Goal: Information Seeking & Learning: Learn about a topic

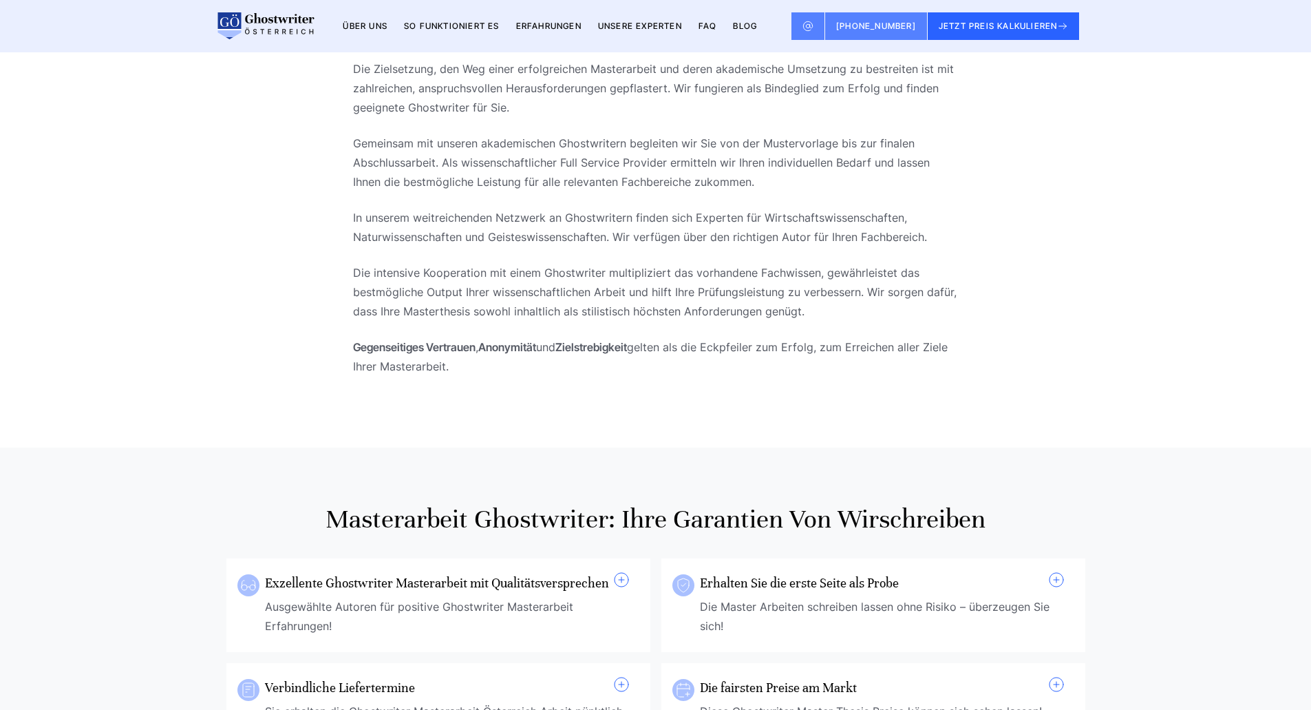
scroll to position [413, 0]
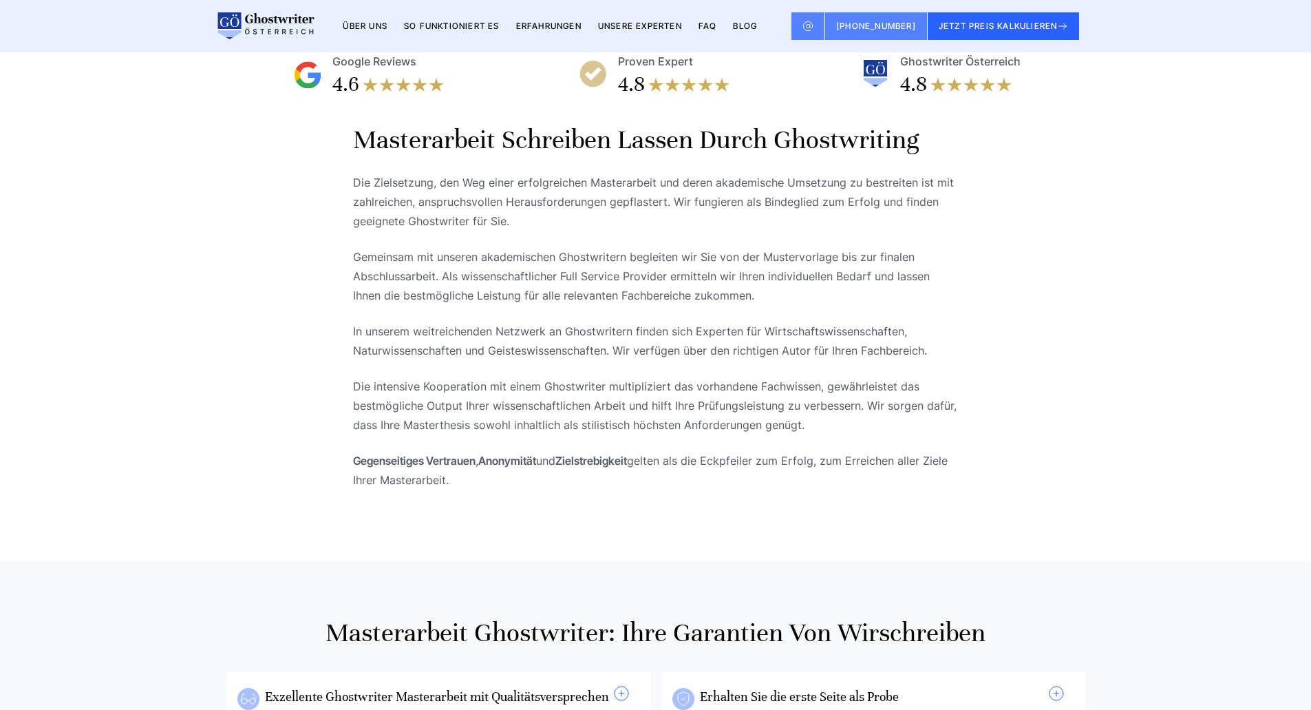
drag, startPoint x: 453, startPoint y: 374, endPoint x: 355, endPoint y: 160, distance: 235.3
click at [355, 160] on div "Masterarbeit schreiben lassen durch Ghostwriting Die Zielsetzung, den Weg einer…" at bounding box center [656, 314] width 606 height 383
click at [359, 218] on p "Die Zielsetzung, den Weg einer erfolgreichen Masterarbeit und deren akademische…" at bounding box center [656, 202] width 606 height 58
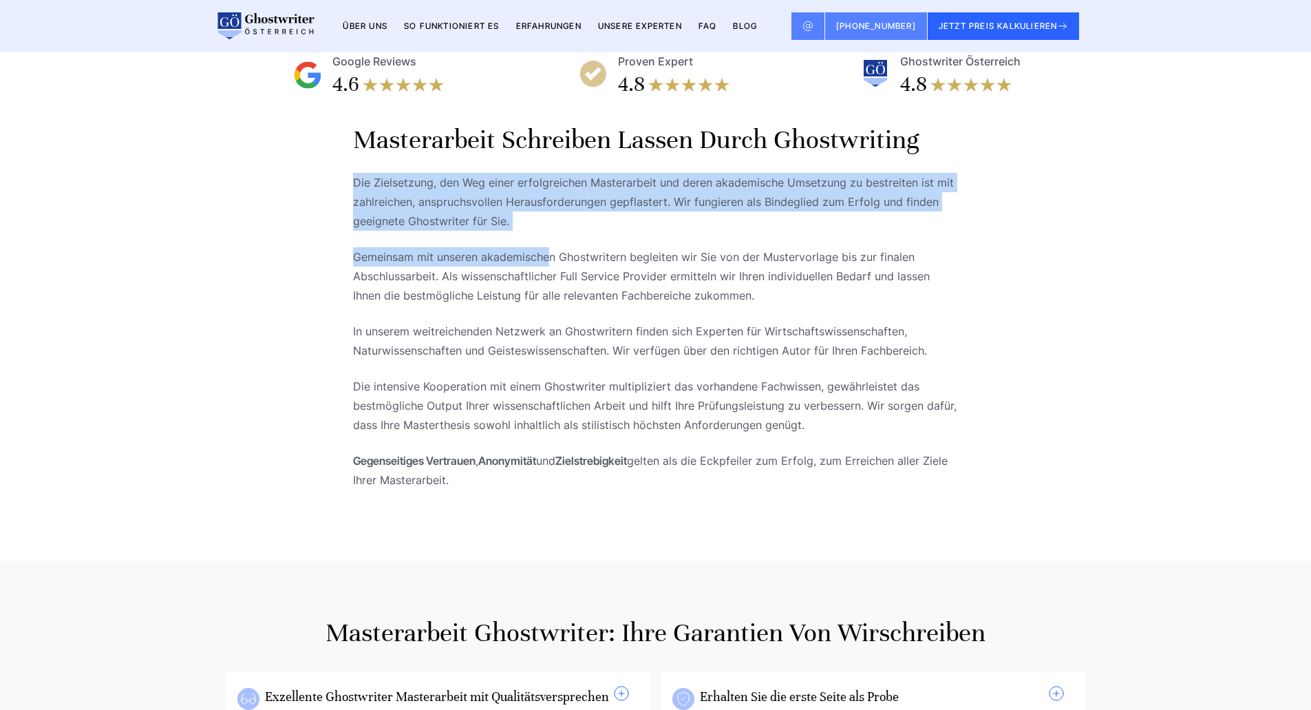
drag, startPoint x: 357, startPoint y: 196, endPoint x: 557, endPoint y: 251, distance: 207.7
click at [553, 257] on div "Masterarbeit schreiben lassen durch Ghostwriting Die Zielsetzung, den Weg einer…" at bounding box center [656, 306] width 606 height 366
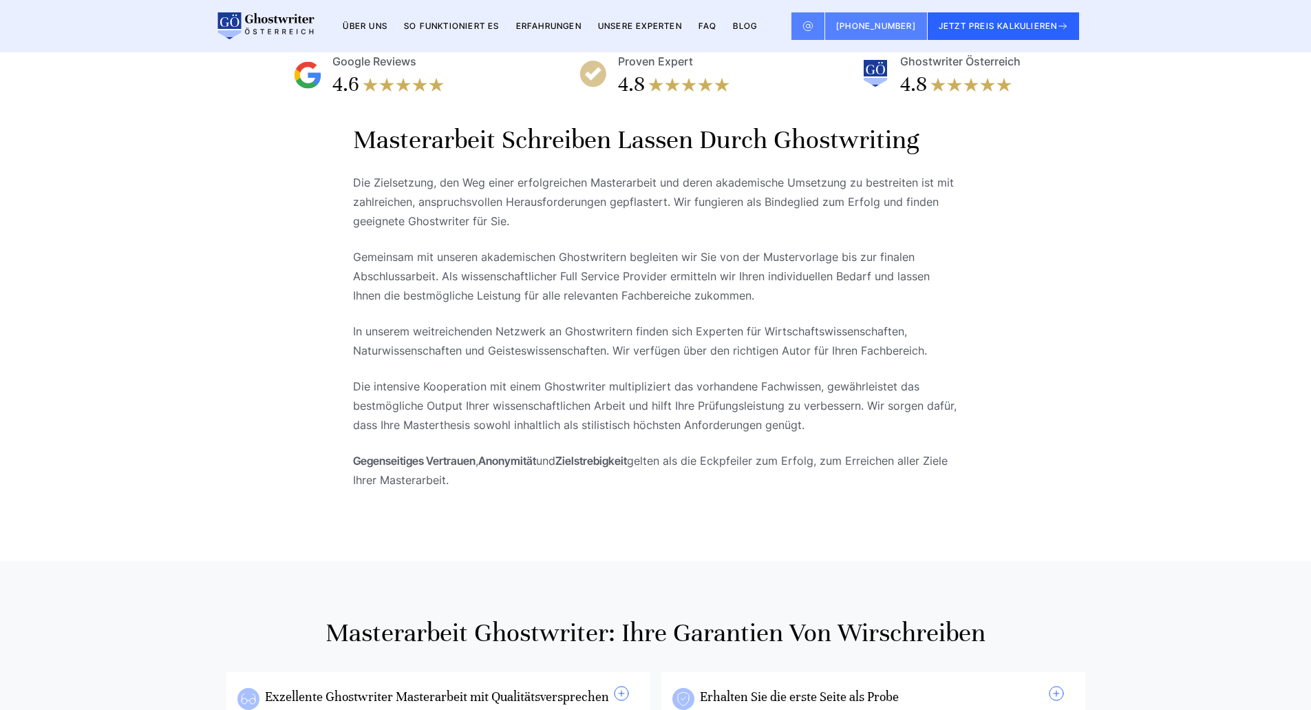
click at [557, 251] on div "Masterarbeit schreiben lassen durch Ghostwriting Die Zielsetzung, den Weg einer…" at bounding box center [656, 306] width 606 height 366
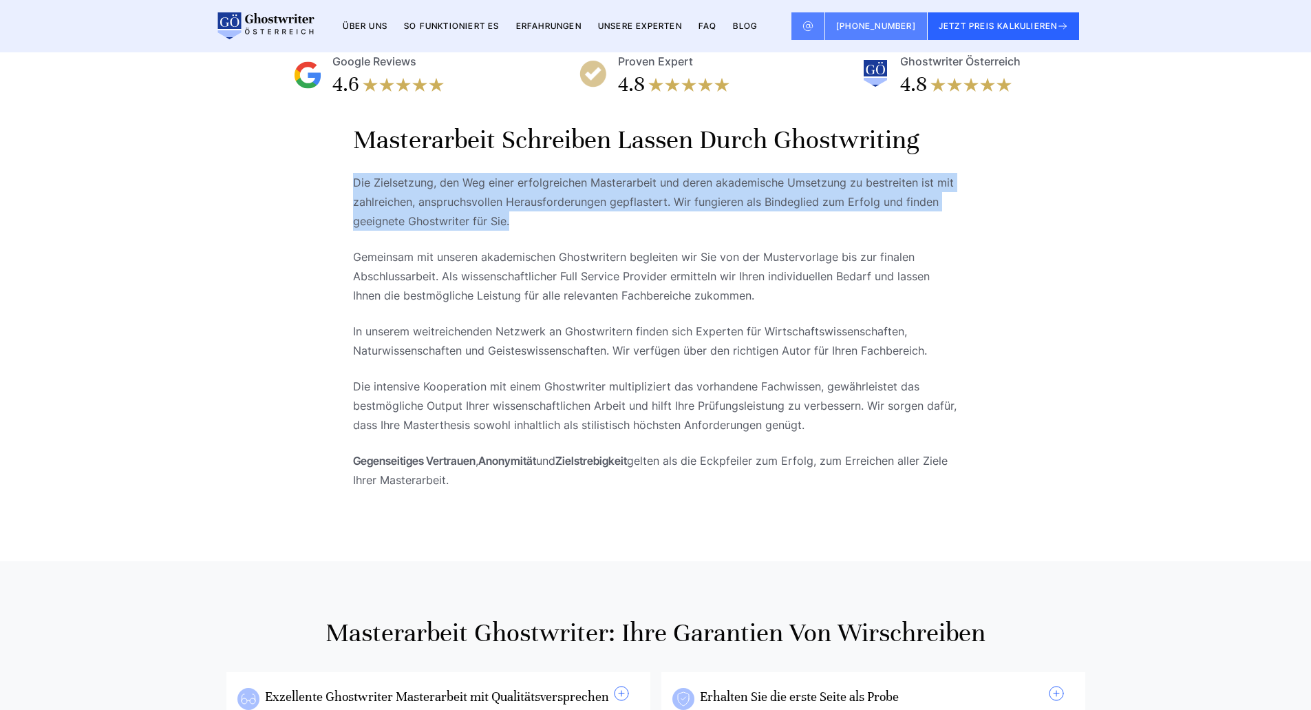
drag, startPoint x: 530, startPoint y: 237, endPoint x: 300, endPoint y: 180, distance: 236.7
click at [300, 180] on div "Masterarbeit schreiben lassen durch Ghostwriting Die Zielsetzung, den Weg einer…" at bounding box center [655, 314] width 881 height 383
click at [301, 184] on div "Masterarbeit schreiben lassen durch Ghostwriting Die Zielsetzung, den Weg einer…" at bounding box center [655, 314] width 881 height 383
drag, startPoint x: 344, startPoint y: 202, endPoint x: 494, endPoint y: 245, distance: 155.3
click at [494, 245] on div "Masterarbeit schreiben lassen durch Ghostwriting Die Zielsetzung, den Weg einer…" at bounding box center [655, 314] width 881 height 383
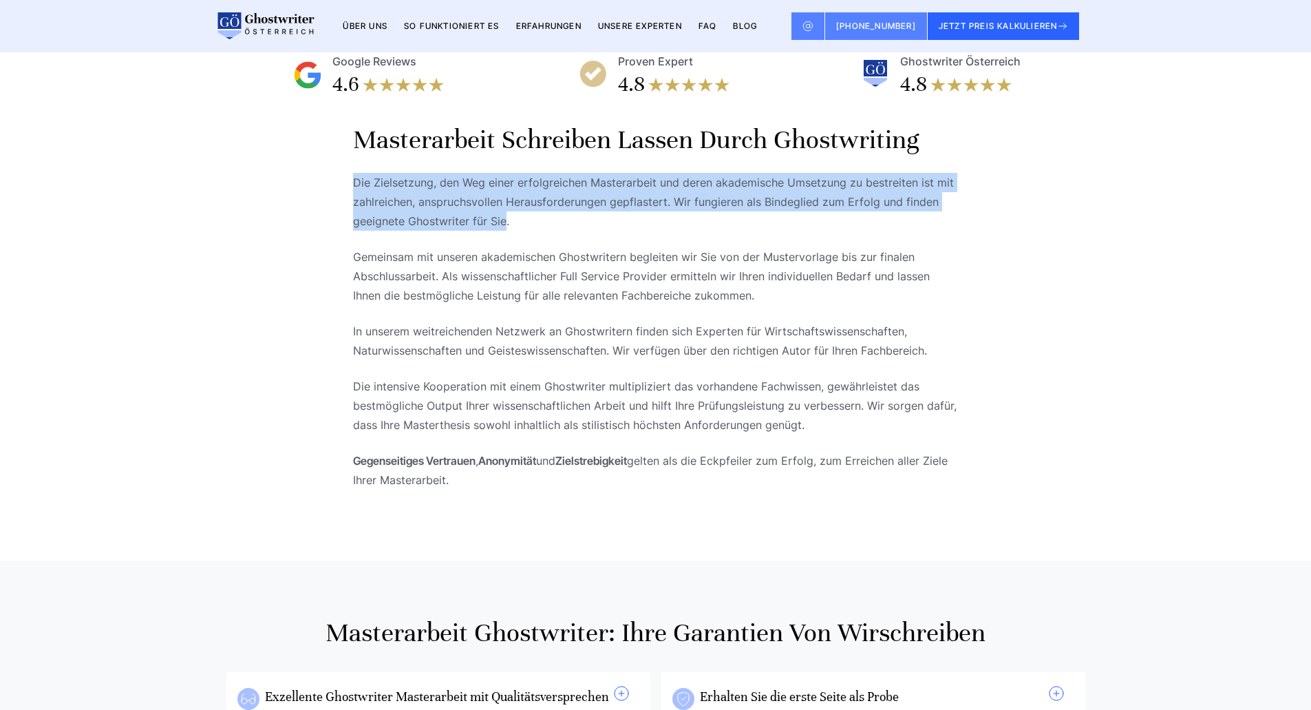
click at [494, 231] on p "Die Zielsetzung, den Weg einer erfolgreichen Masterarbeit und deren akademische…" at bounding box center [656, 202] width 606 height 58
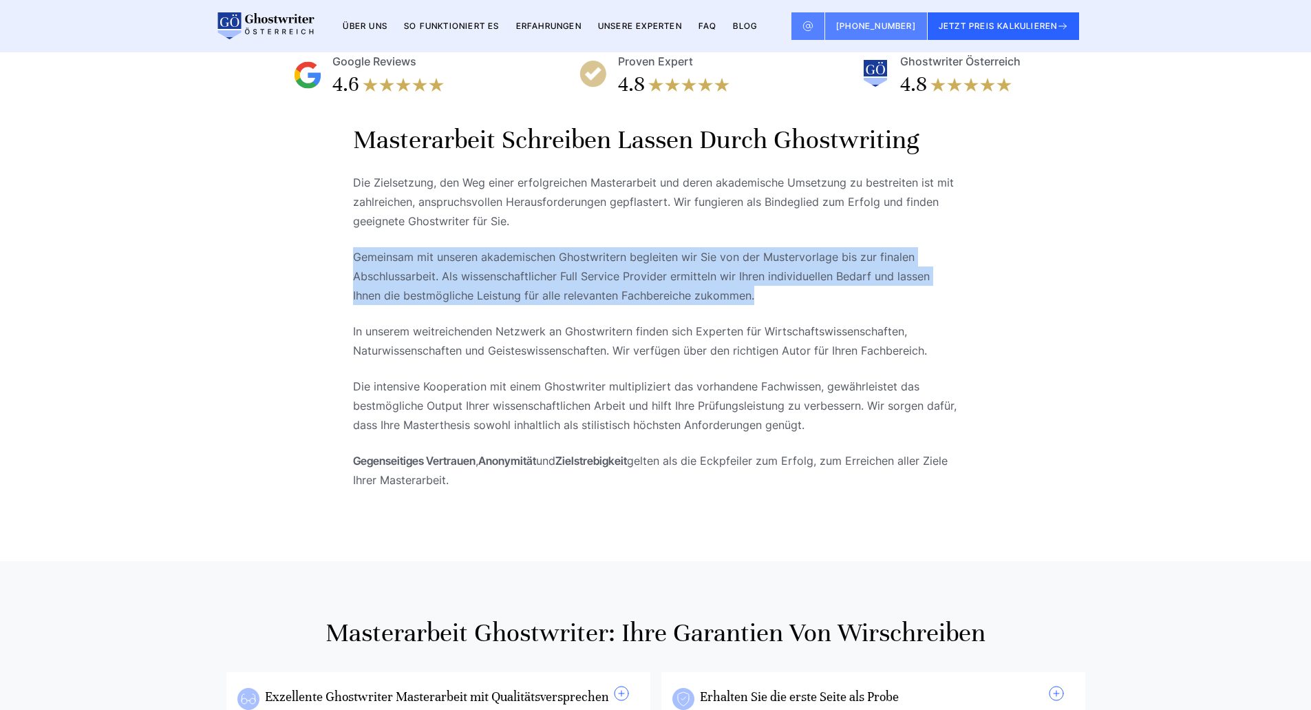
drag, startPoint x: 349, startPoint y: 271, endPoint x: 767, endPoint y: 319, distance: 421.2
click at [767, 319] on div "Masterarbeit schreiben lassen durch Ghostwriting Die Zielsetzung, den Weg einer…" at bounding box center [655, 314] width 881 height 383
click at [767, 305] on p "Gemeinsam mit unseren akademischen Ghostwritern begleiten wir Sie von der Muste…" at bounding box center [656, 276] width 606 height 58
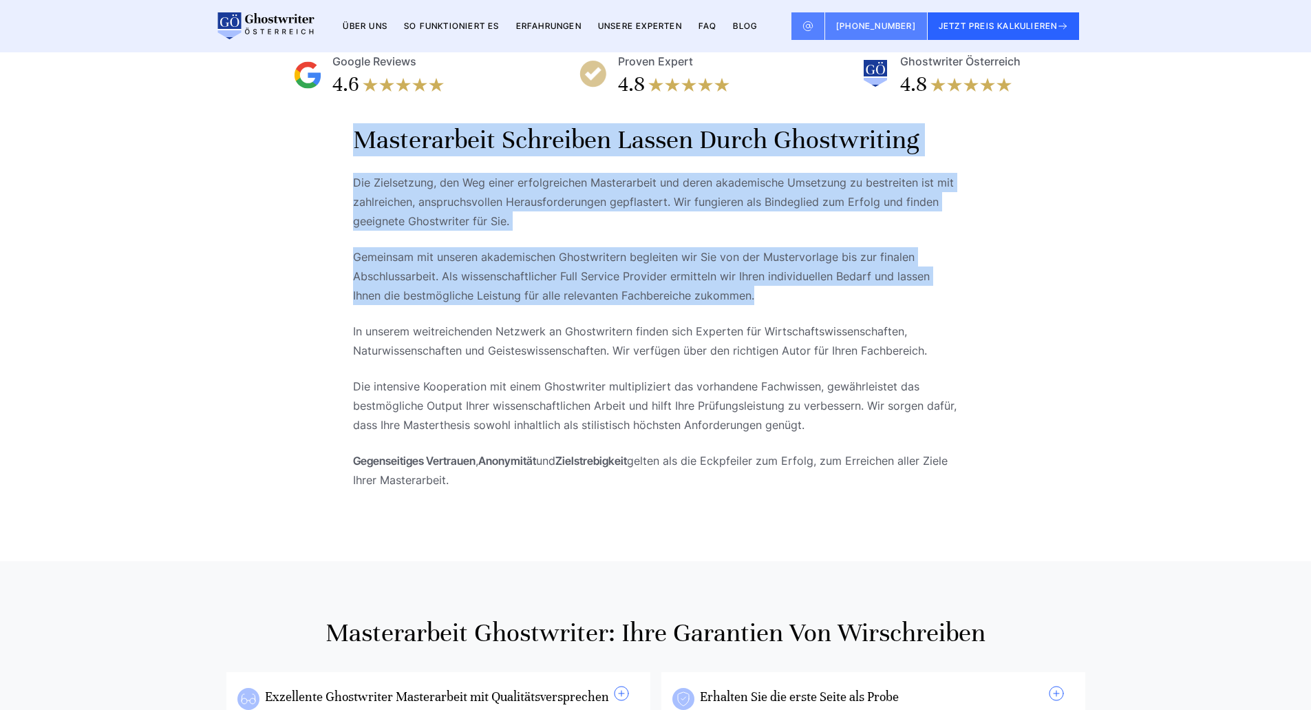
drag, startPoint x: 739, startPoint y: 314, endPoint x: 352, endPoint y: 155, distance: 418.2
click at [352, 155] on div "Masterarbeit schreiben lassen durch Ghostwriting Die Zielsetzung, den Weg einer…" at bounding box center [655, 314] width 881 height 383
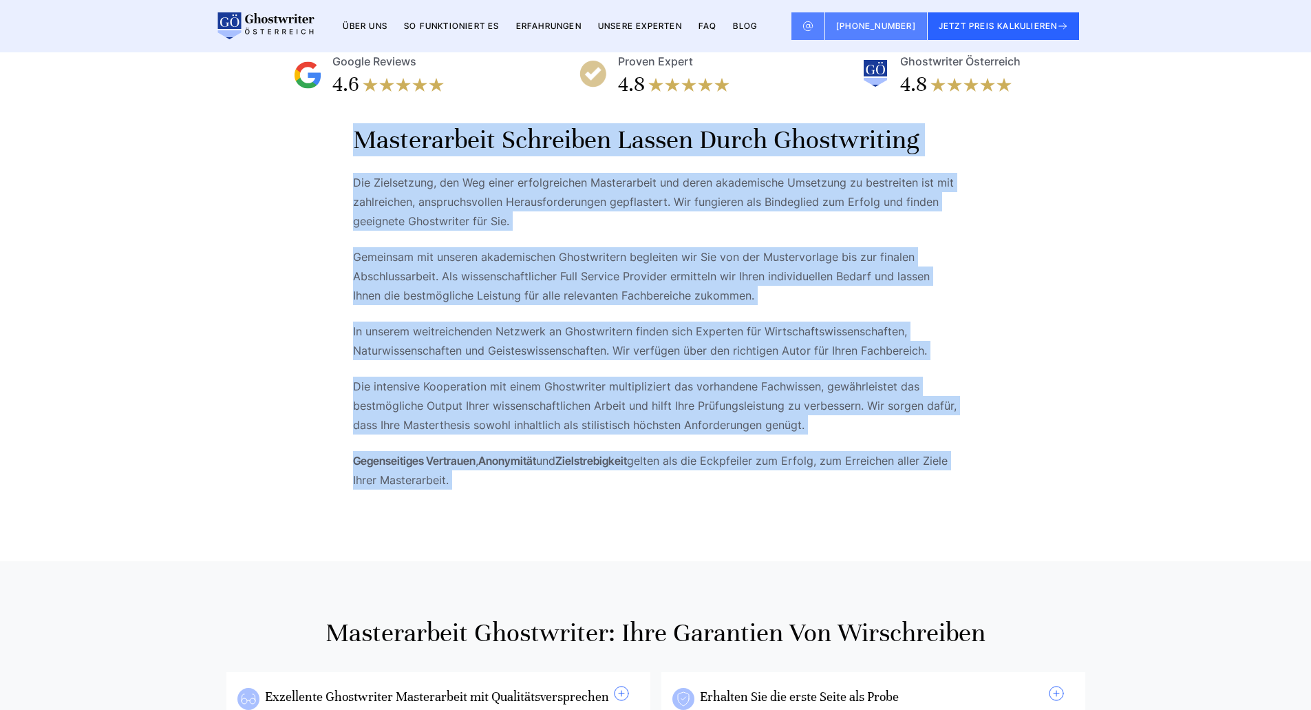
drag, startPoint x: 352, startPoint y: 155, endPoint x: 776, endPoint y: 511, distance: 553.5
click at [776, 506] on div "Masterarbeit schreiben lassen durch Ghostwriting Die Zielsetzung, den Weg einer…" at bounding box center [655, 314] width 881 height 383
drag, startPoint x: 776, startPoint y: 511, endPoint x: 755, endPoint y: 508, distance: 20.8
click at [775, 506] on div "Masterarbeit schreiben lassen durch Ghostwriting Die Zielsetzung, den Weg einer…" at bounding box center [656, 314] width 606 height 383
click at [345, 233] on div "Masterarbeit schreiben lassen durch Ghostwriting Die Zielsetzung, den Weg einer…" at bounding box center [655, 314] width 881 height 383
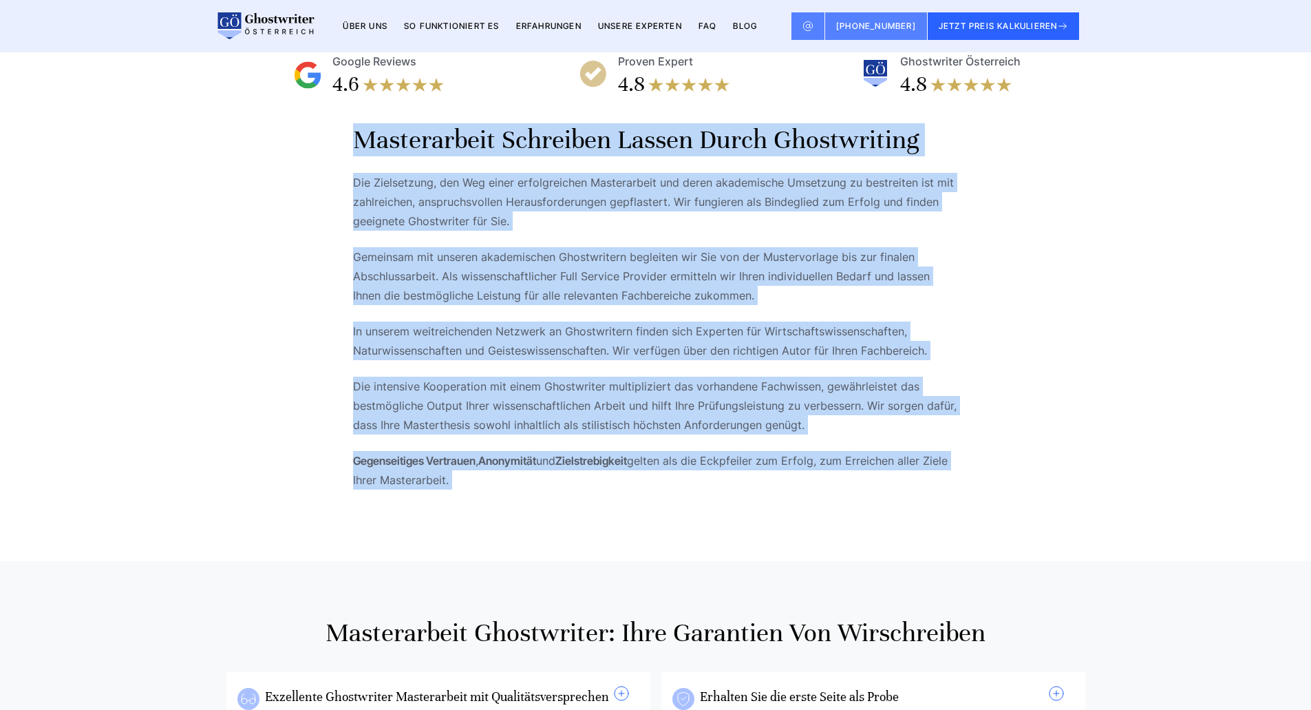
drag, startPoint x: 339, startPoint y: 153, endPoint x: 488, endPoint y: 498, distance: 376.1
click at [488, 498] on div "Masterarbeit schreiben lassen durch Ghostwriting Die Zielsetzung, den Weg einer…" at bounding box center [655, 314] width 881 height 383
click at [488, 489] on p "Gegenseitiges Vertrauen , Anonymität und Zielstrebigkeit gelten als die Eckpfei…" at bounding box center [656, 470] width 606 height 39
drag, startPoint x: 488, startPoint y: 498, endPoint x: 347, endPoint y: 168, distance: 359.2
click at [347, 168] on div "Masterarbeit schreiben lassen durch Ghostwriting Die Zielsetzung, den Weg einer…" at bounding box center [655, 314] width 881 height 383
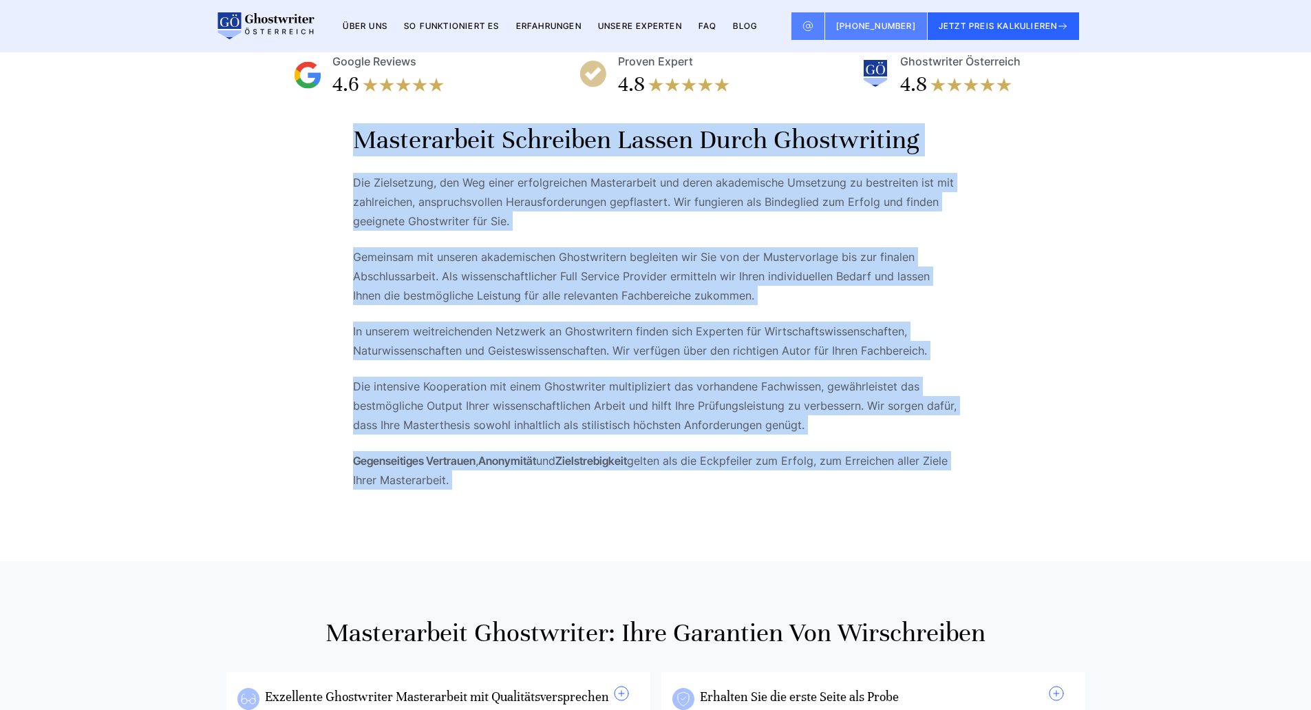
click at [347, 168] on div "Masterarbeit schreiben lassen durch Ghostwriting Die Zielsetzung, den Weg einer…" at bounding box center [655, 314] width 881 height 383
drag, startPoint x: 347, startPoint y: 168, endPoint x: 472, endPoint y: 500, distance: 354.6
click at [472, 500] on div "Masterarbeit schreiben lassen durch Ghostwriting Die Zielsetzung, den Weg einer…" at bounding box center [655, 314] width 881 height 383
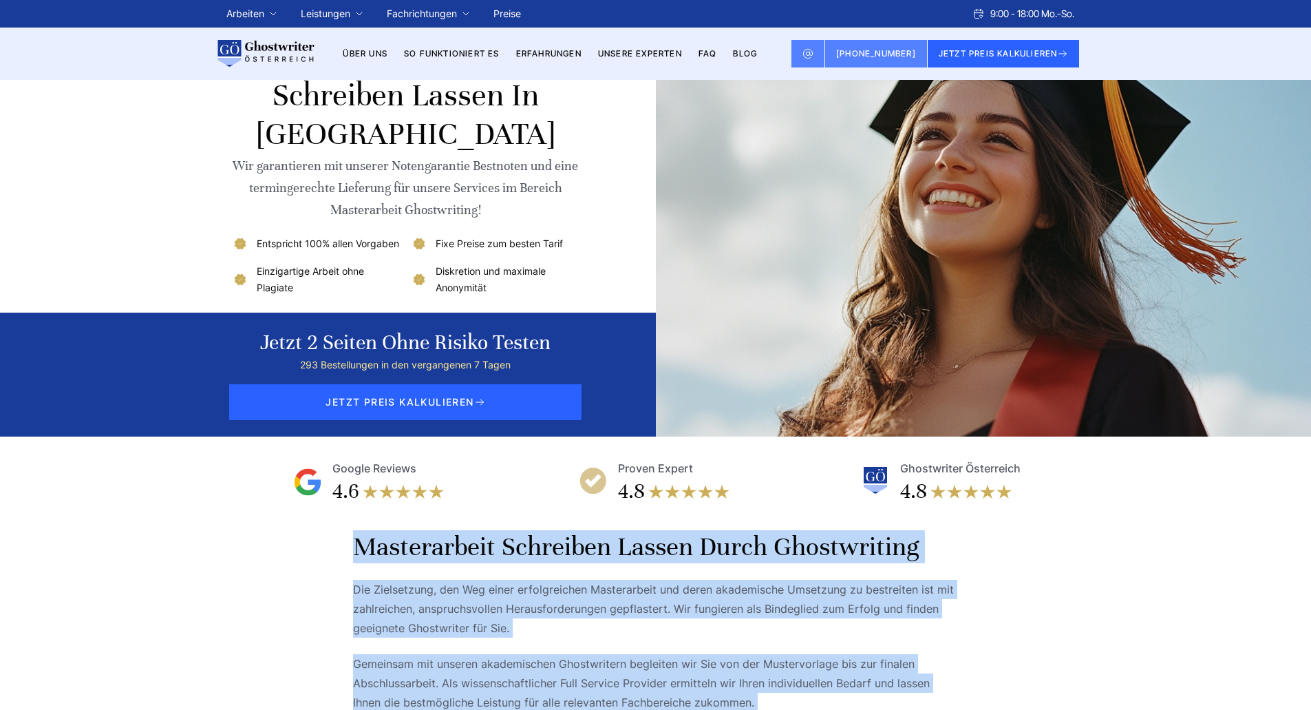
scroll to position [0, 0]
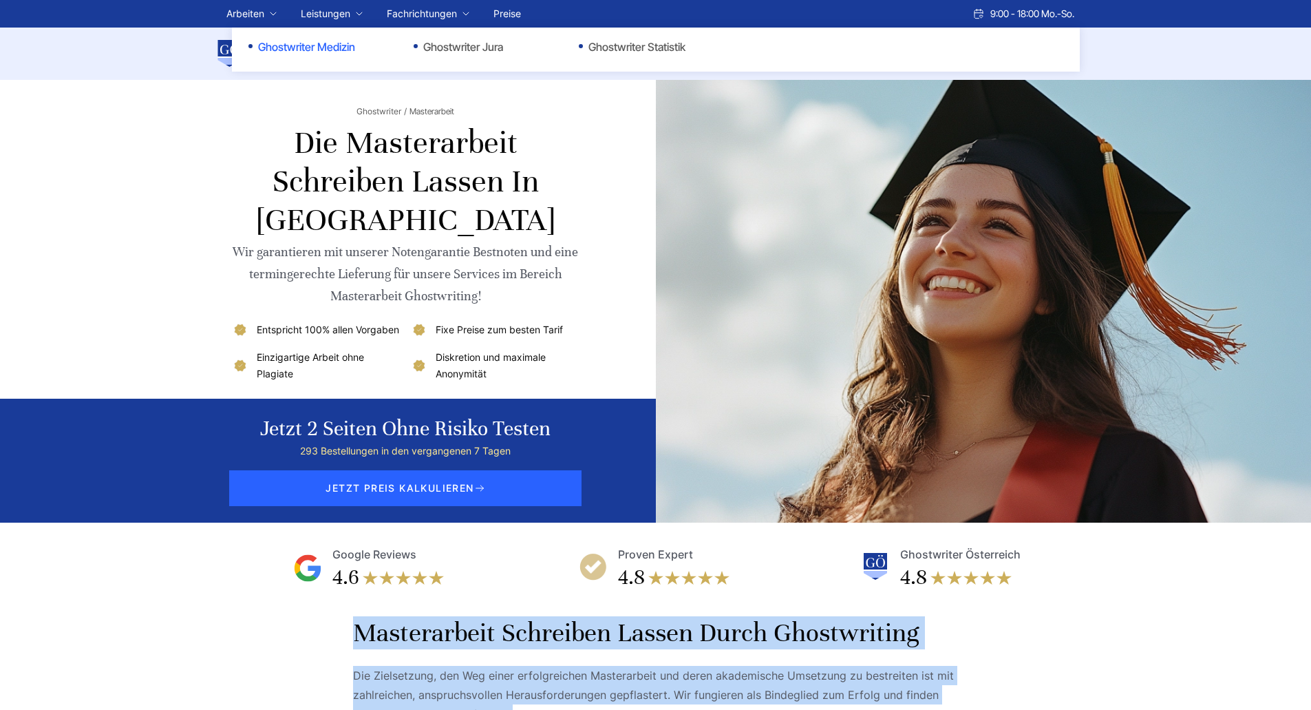
click at [311, 43] on link "Ghostwriter Medizin" at bounding box center [317, 47] width 138 height 17
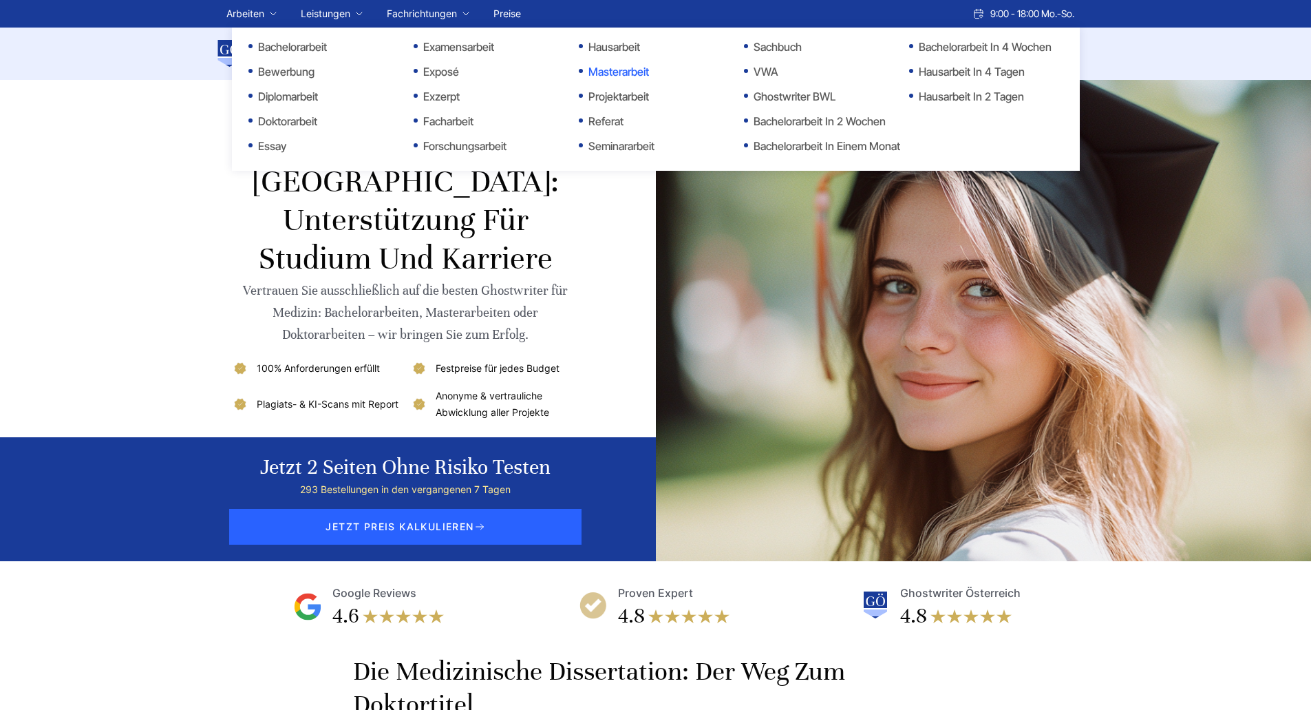
click at [638, 77] on link "Masterarbeit" at bounding box center [648, 71] width 138 height 17
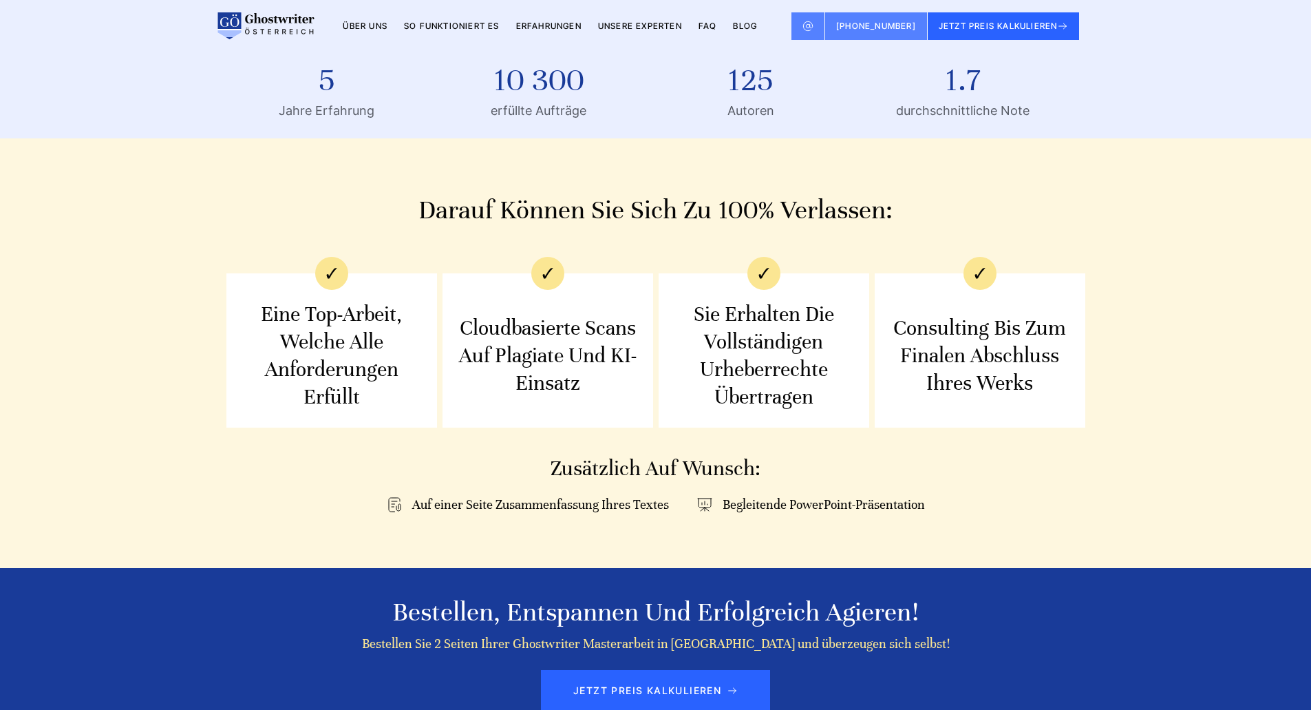
scroll to position [1721, 0]
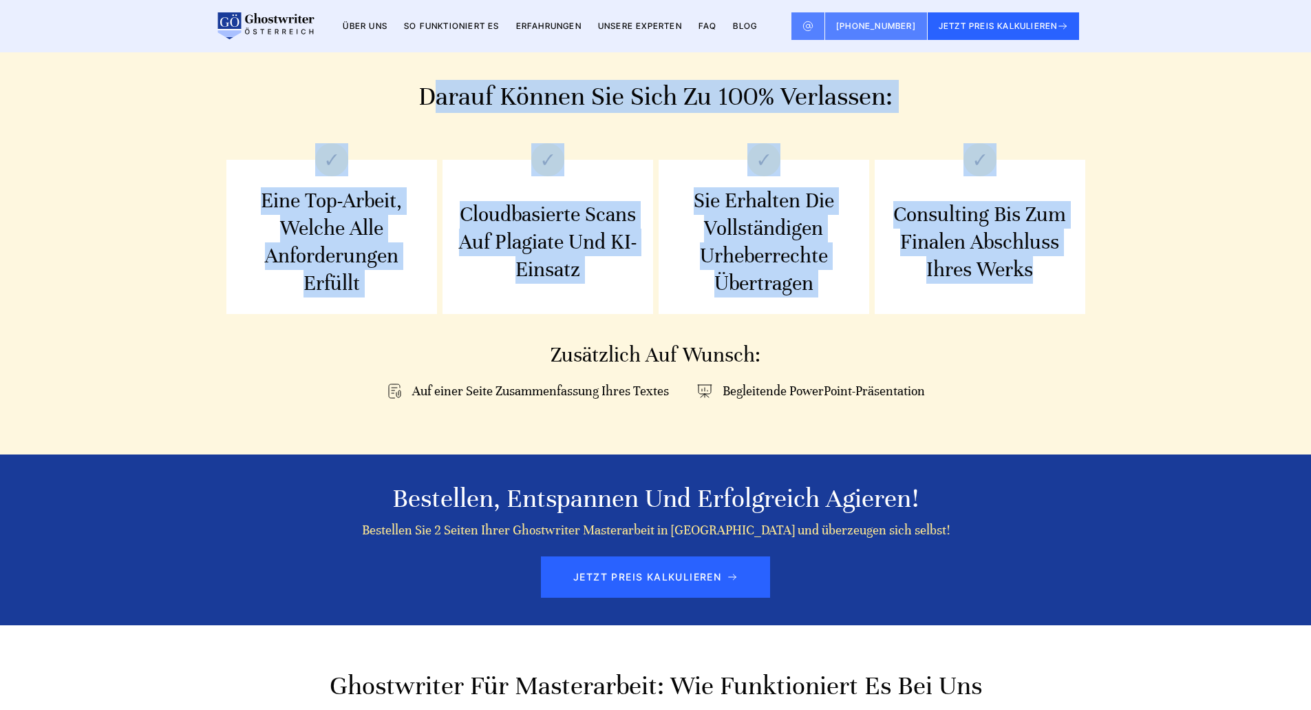
drag, startPoint x: 435, startPoint y: 109, endPoint x: 1040, endPoint y: 305, distance: 635.8
click at [1039, 305] on div "Darauf können Sie sich zu 100% verlassen: Eine Top-Arbeit, welche alle Anforder…" at bounding box center [655, 239] width 881 height 319
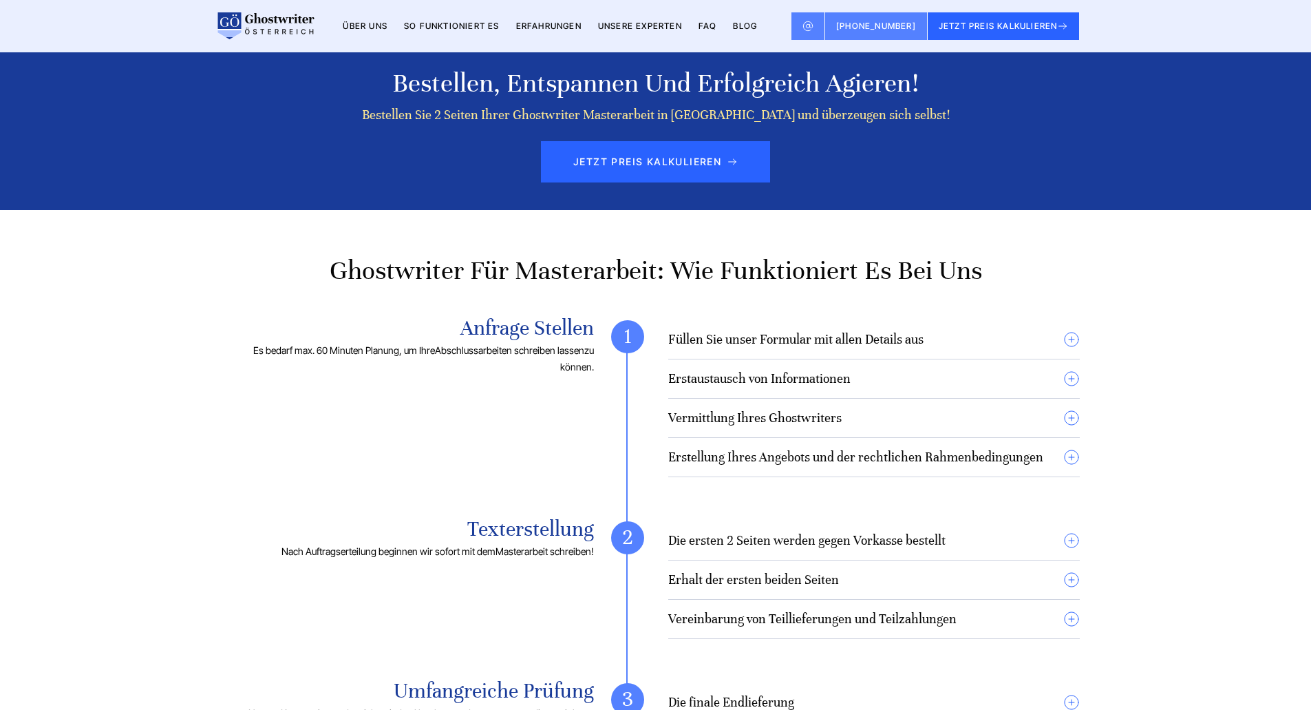
scroll to position [2271, 0]
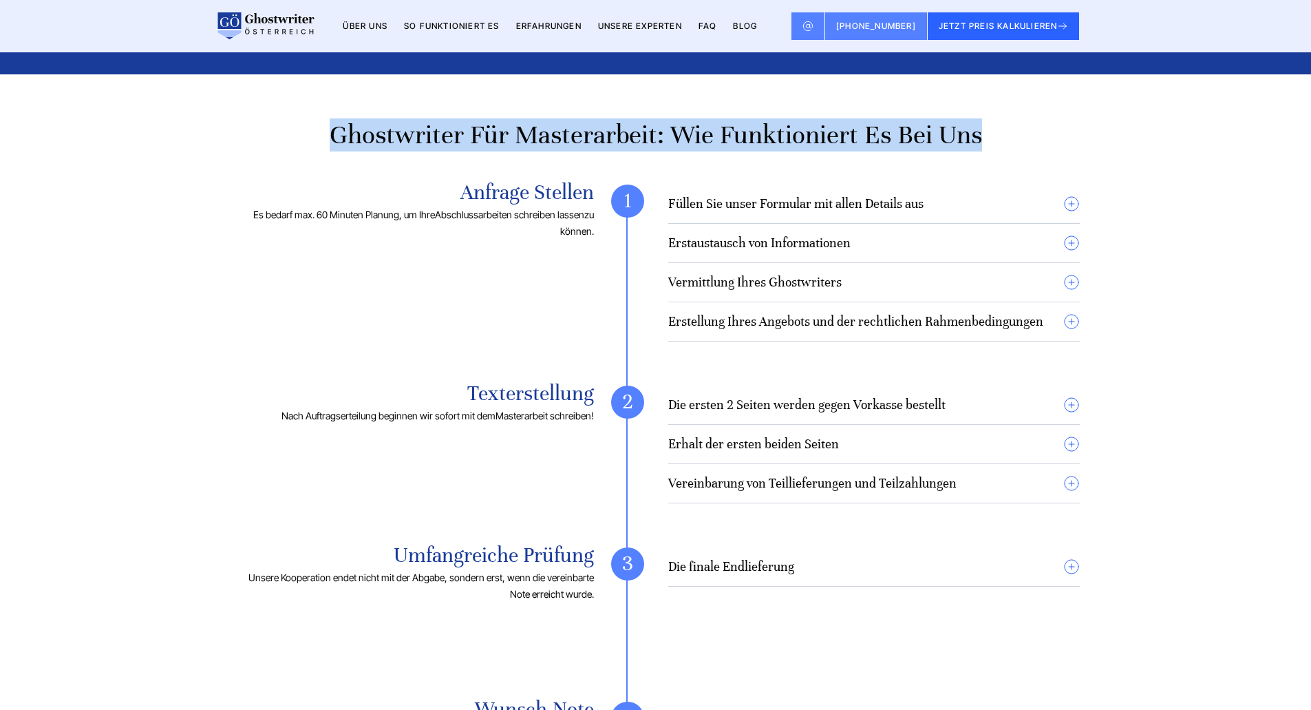
drag, startPoint x: 324, startPoint y: 131, endPoint x: 1004, endPoint y: 161, distance: 680.0
click at [1004, 161] on section "Ghostwriter für Masterarbeit: Wie funktioniert es bei uns Anfrage stellen Es be…" at bounding box center [655, 613] width 1311 height 1079
click at [1004, 151] on h2 "Ghostwriter für Masterarbeit: Wie funktioniert es bei uns" at bounding box center [656, 134] width 848 height 33
drag, startPoint x: 1004, startPoint y: 161, endPoint x: 401, endPoint y: 138, distance: 602.7
click at [401, 138] on h2 "Ghostwriter für Masterarbeit: Wie funktioniert es bei uns" at bounding box center [656, 134] width 848 height 33
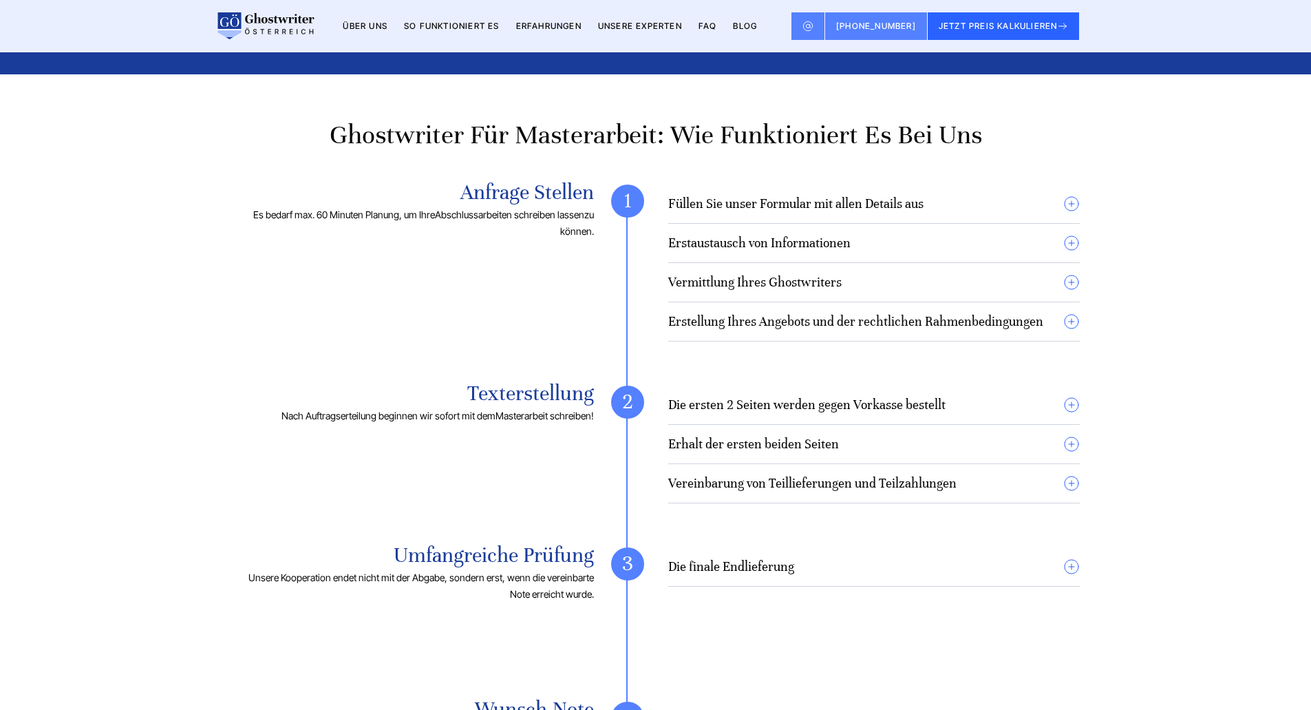
click at [577, 240] on p "Es bedarf max. 60 Minuten Planung, um Ihre Abschlussarbeiten schreiben lassen z…" at bounding box center [413, 222] width 362 height 33
click at [1072, 212] on summary "Füllen Sie unser Formular mit allen Details aus" at bounding box center [874, 203] width 412 height 17
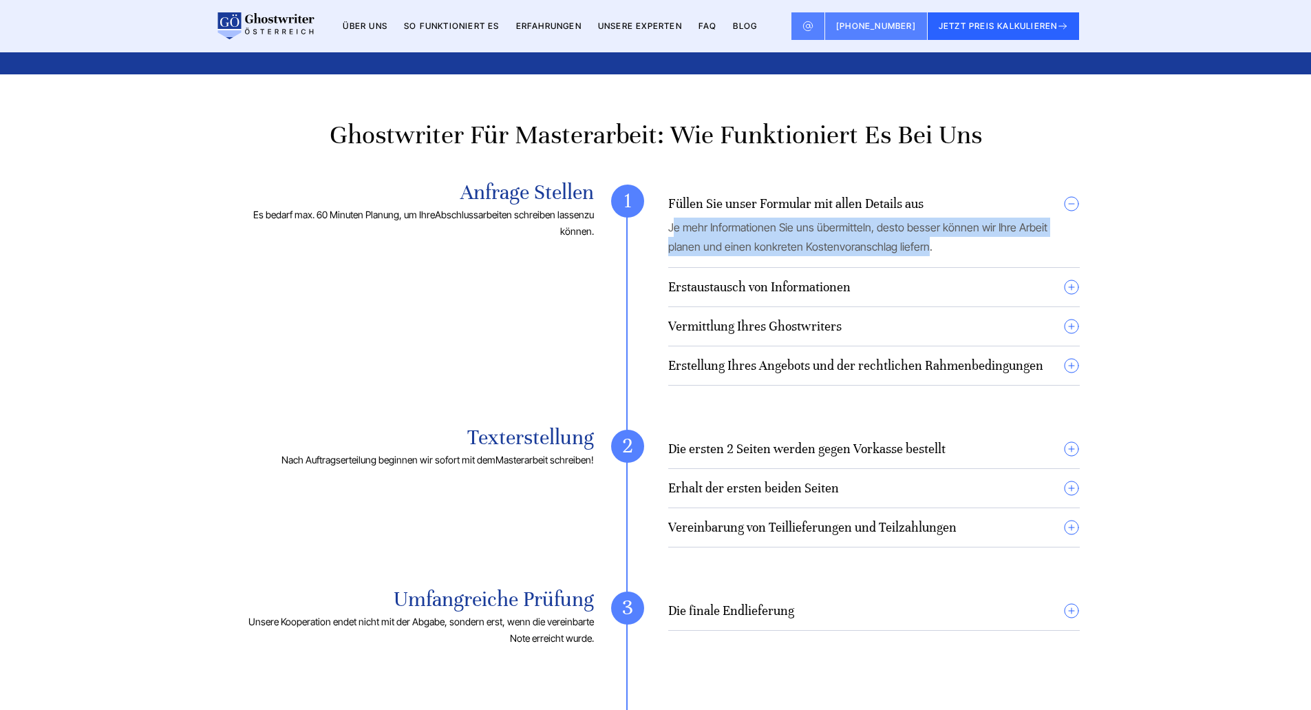
drag, startPoint x: 674, startPoint y: 240, endPoint x: 889, endPoint y: 274, distance: 218.2
click at [889, 268] on details "Füllen Sie unser Formular mit allen Details aus Je mehr Informationen Sie uns ü…" at bounding box center [874, 231] width 412 height 72
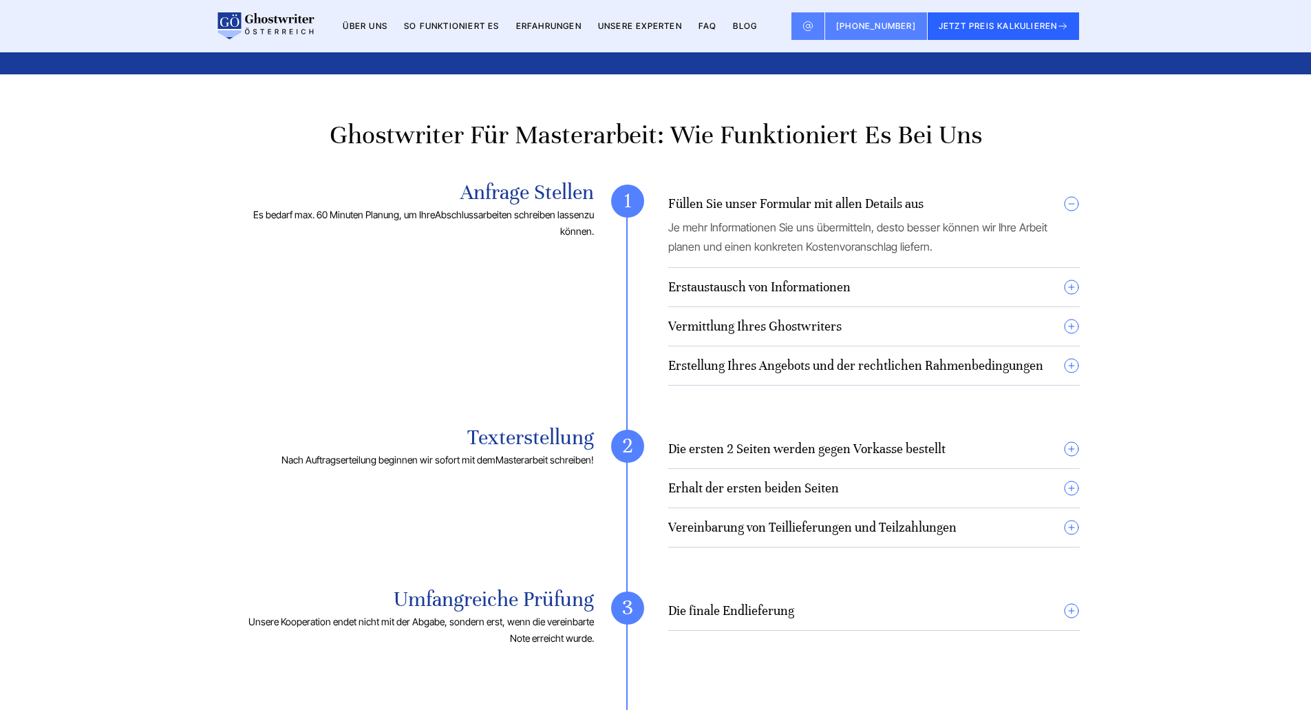
click at [911, 295] on summary "Erstaustausch von Informationen" at bounding box center [874, 287] width 412 height 17
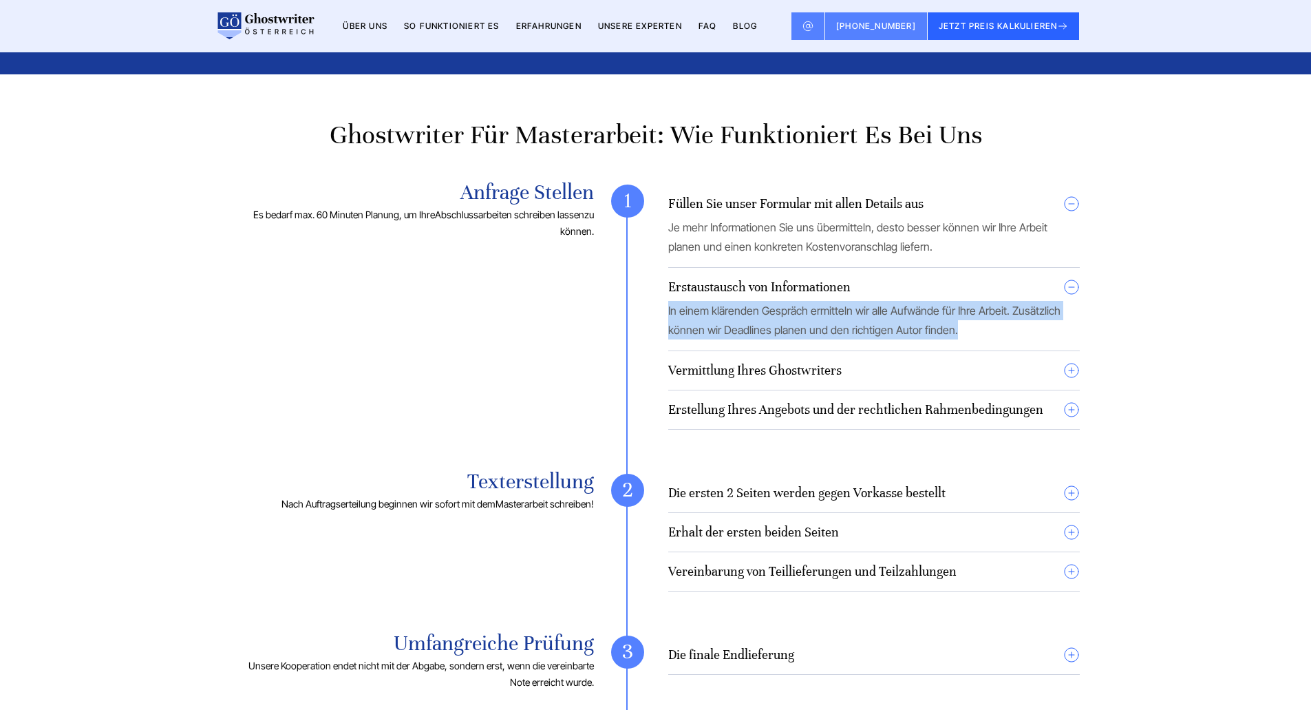
drag, startPoint x: 640, startPoint y: 328, endPoint x: 959, endPoint y: 348, distance: 319.3
click at [959, 348] on div "Anfrage stellen Es bedarf max. 60 Minuten Planung, um Ihre Abschlussarbeiten sc…" at bounding box center [656, 320] width 848 height 273
click at [959, 339] on p "In einem klärenden Gespräch ermitteln wir alle Aufwände für Ihre Arbeit. Zusätz…" at bounding box center [874, 320] width 412 height 39
drag, startPoint x: 959, startPoint y: 348, endPoint x: 684, endPoint y: 319, distance: 276.1
click at [684, 319] on p "In einem klärenden Gespräch ermitteln wir alle Aufwände für Ihre Arbeit. Zusätz…" at bounding box center [874, 320] width 412 height 39
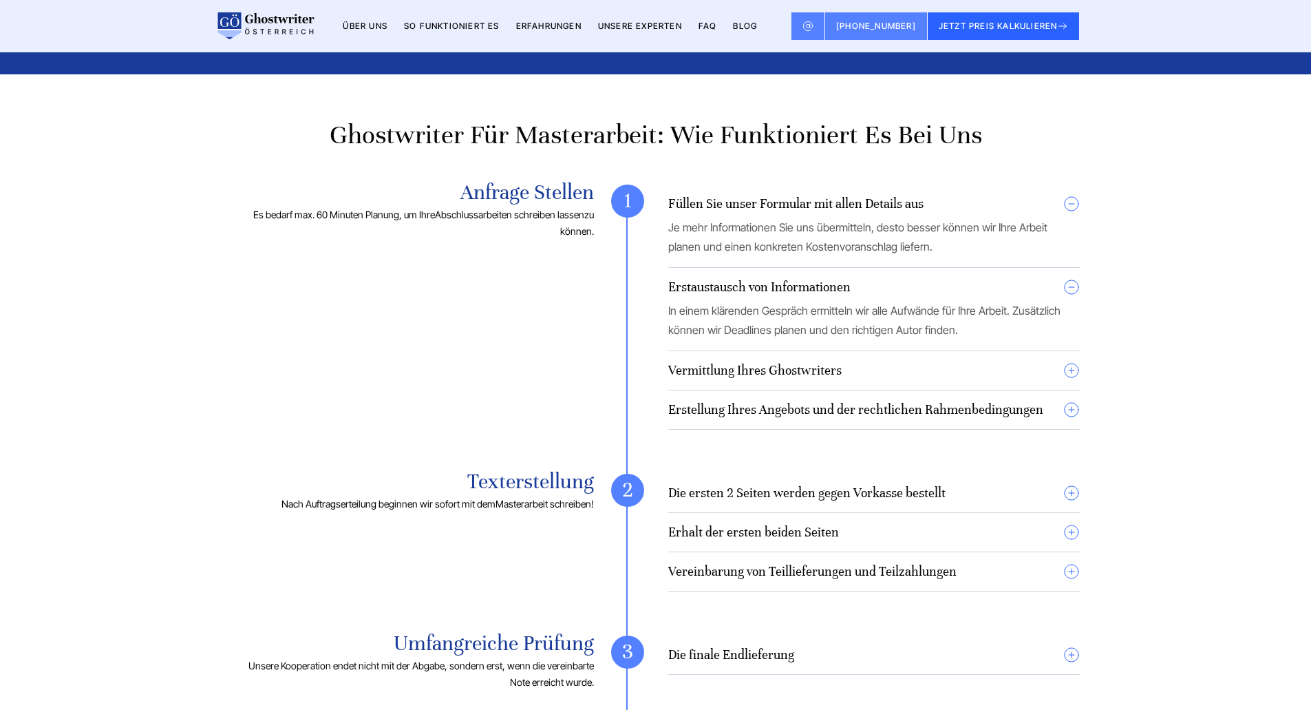
click at [725, 379] on h4 "Vermittlung Ihres Ghostwriters" at bounding box center [754, 370] width 173 height 17
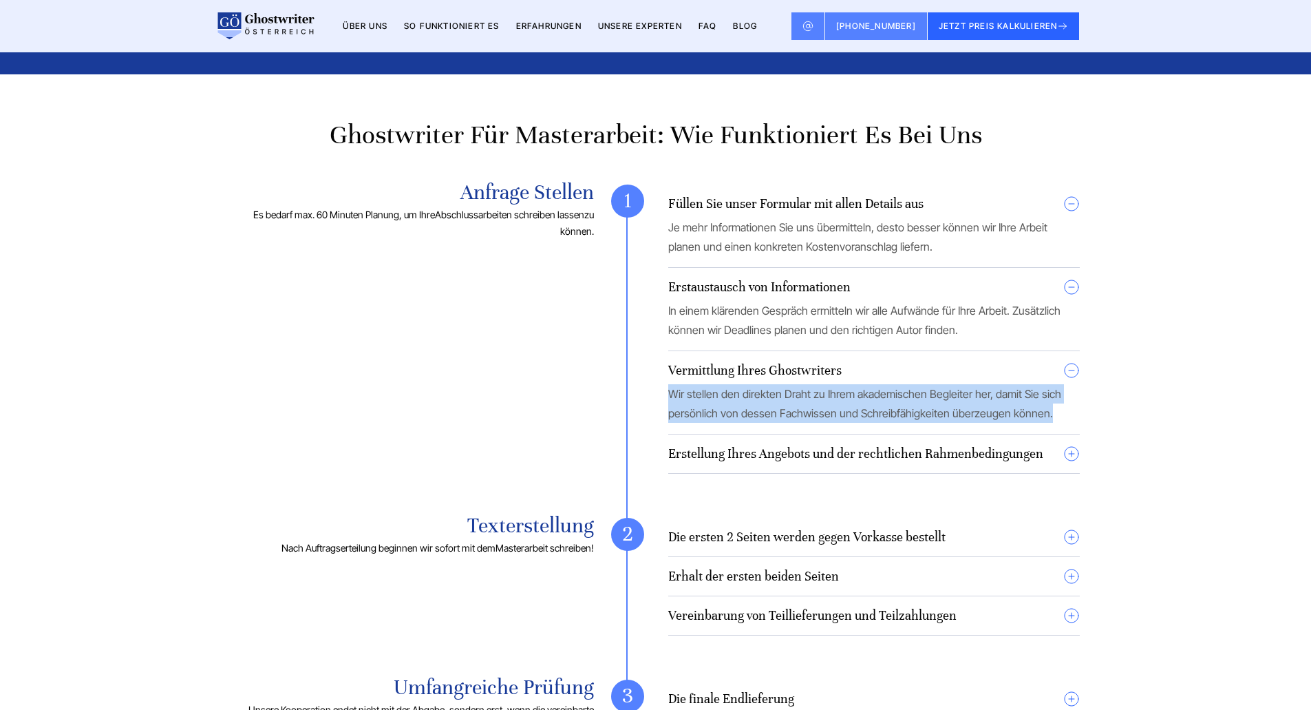
drag, startPoint x: 663, startPoint y: 408, endPoint x: 1052, endPoint y: 434, distance: 389.7
click at [1052, 434] on div "Anfrage stellen Es bedarf max. 60 Minuten Planung, um Ihre Abschlussarbeiten sc…" at bounding box center [656, 342] width 848 height 317
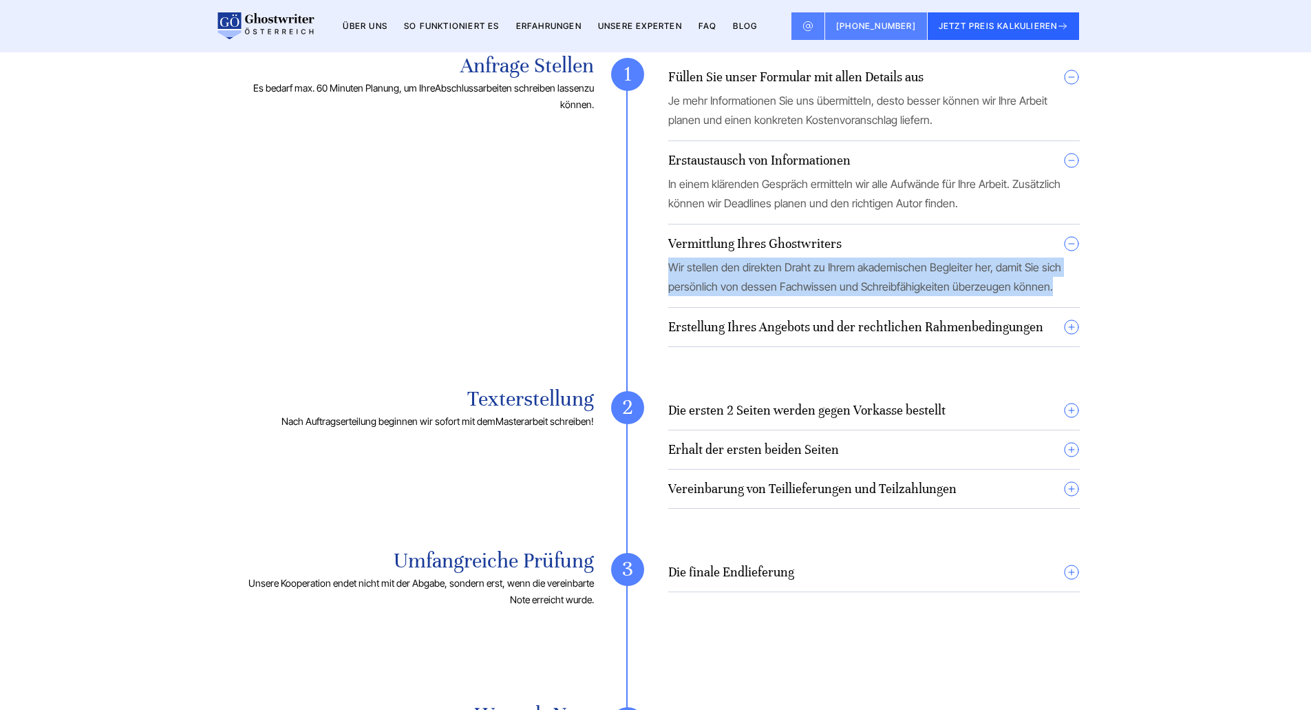
scroll to position [2409, 0]
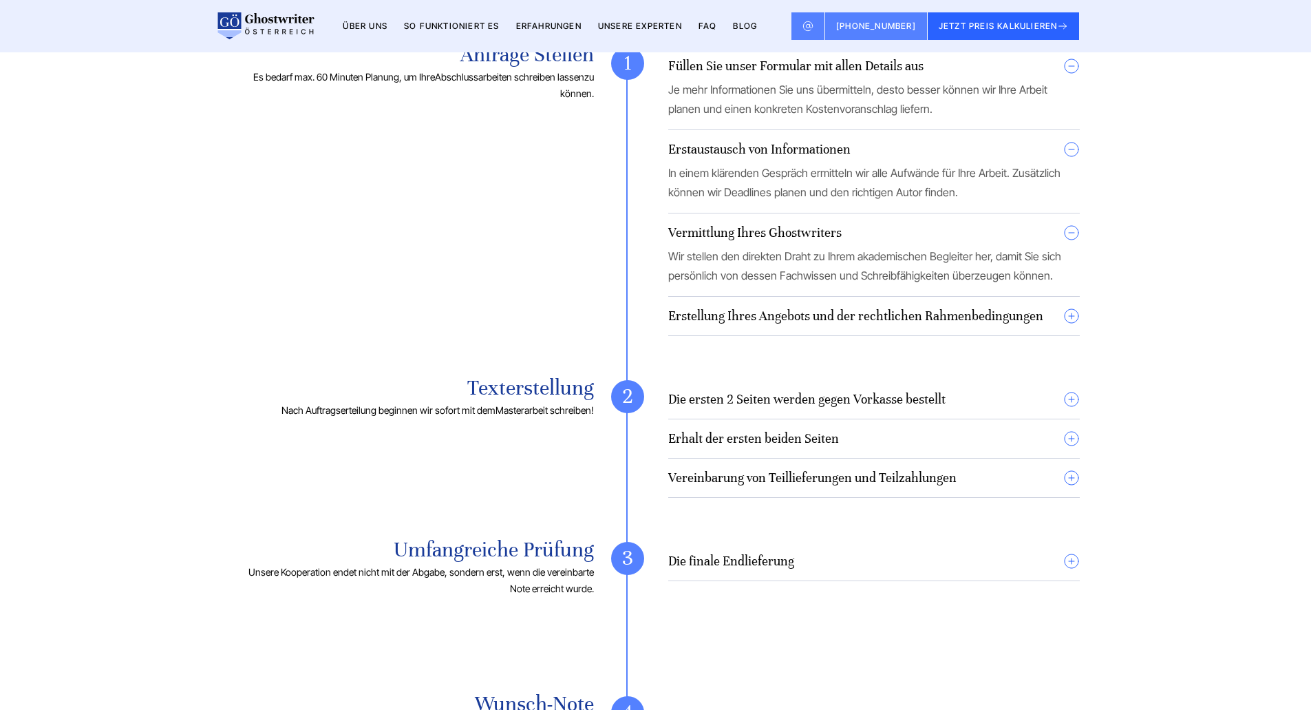
click at [767, 336] on details "Erstellung Ihres Angebots und der rechtlichen Rahmenbedingungen Wir gestalten e…" at bounding box center [874, 322] width 412 height 28
click at [1076, 336] on details "Erstellung Ihres Angebots und der rechtlichen Rahmenbedingungen Wir gestalten e…" at bounding box center [874, 322] width 412 height 28
click at [1076, 324] on summary "Erstellung Ihres Angebots und der rechtlichen Rahmenbedingungen" at bounding box center [874, 316] width 412 height 17
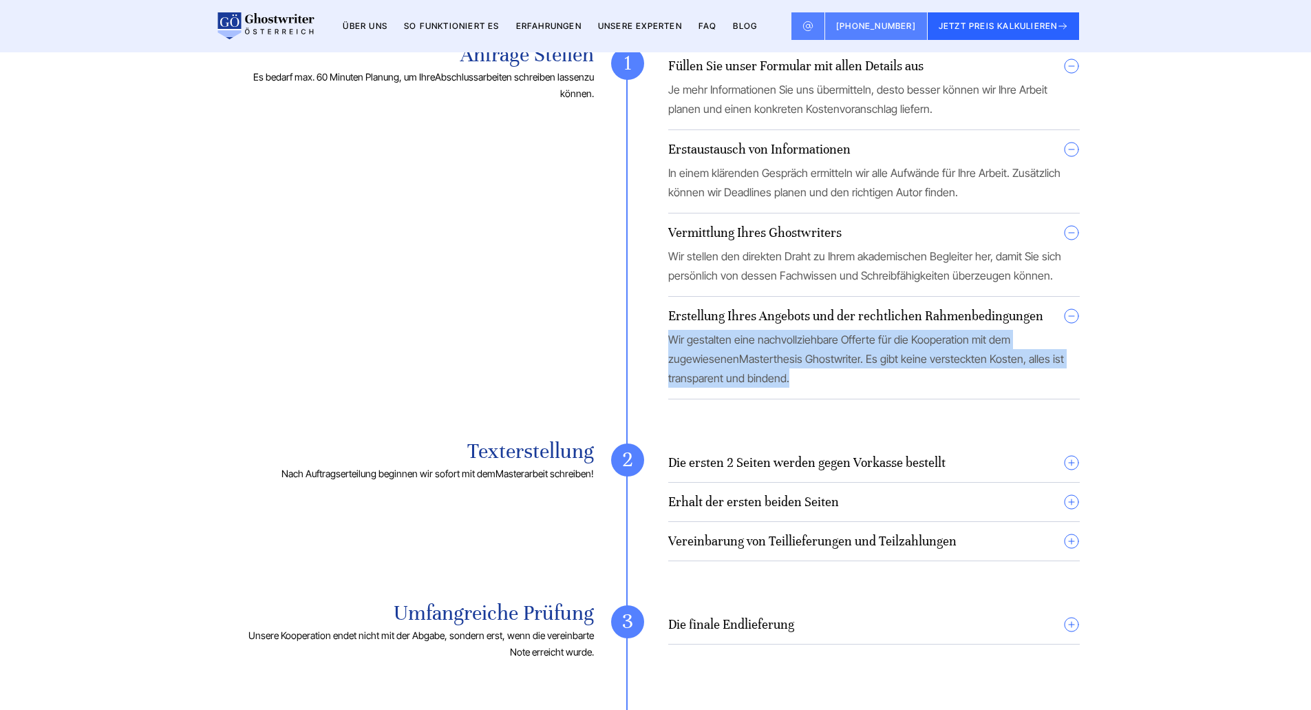
drag, startPoint x: 664, startPoint y: 354, endPoint x: 742, endPoint y: 403, distance: 91.9
click at [742, 403] on div "Anfrage stellen Es bedarf max. 60 Minuten Planung, um Ihre Abschlussarbeiten sc…" at bounding box center [656, 237] width 848 height 380
click at [742, 388] on p "Wir gestalten eine nachvollziehbare Offerte für die Kooperation mit dem zugewie…" at bounding box center [874, 359] width 412 height 58
drag, startPoint x: 747, startPoint y: 401, endPoint x: 648, endPoint y: 358, distance: 108.2
click at [648, 358] on div "Anfrage stellen Es bedarf max. 60 Minuten Planung, um Ihre Abschlussarbeiten sc…" at bounding box center [656, 237] width 848 height 380
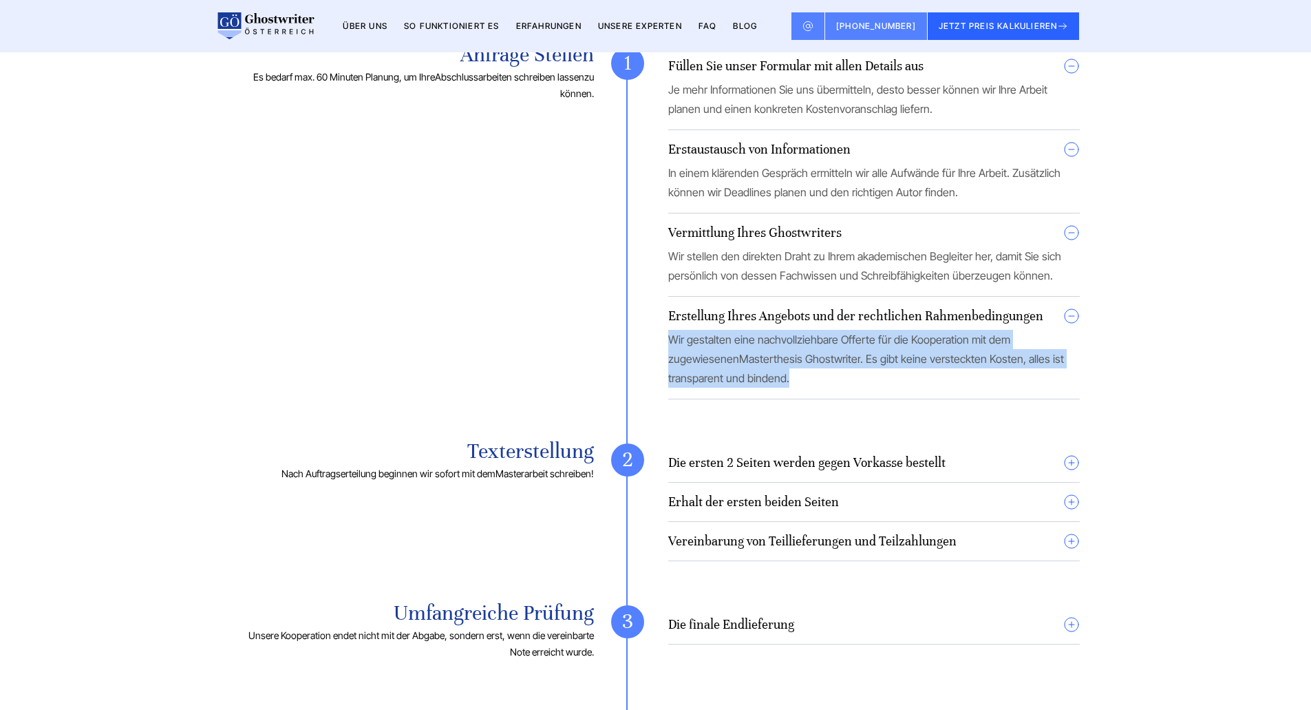
click at [648, 358] on div "Anfrage stellen Es bedarf max. 60 Minuten Planung, um Ihre Abschlussarbeiten sc…" at bounding box center [656, 237] width 848 height 380
drag, startPoint x: 649, startPoint y: 357, endPoint x: 744, endPoint y: 400, distance: 104.1
click at [744, 400] on div "Anfrage stellen Es bedarf max. 60 Minuten Planung, um Ihre Abschlussarbeiten sc…" at bounding box center [656, 237] width 848 height 380
click at [744, 388] on p "Wir gestalten eine nachvollziehbare Offerte für die Kooperation mit dem zugewie…" at bounding box center [874, 359] width 412 height 58
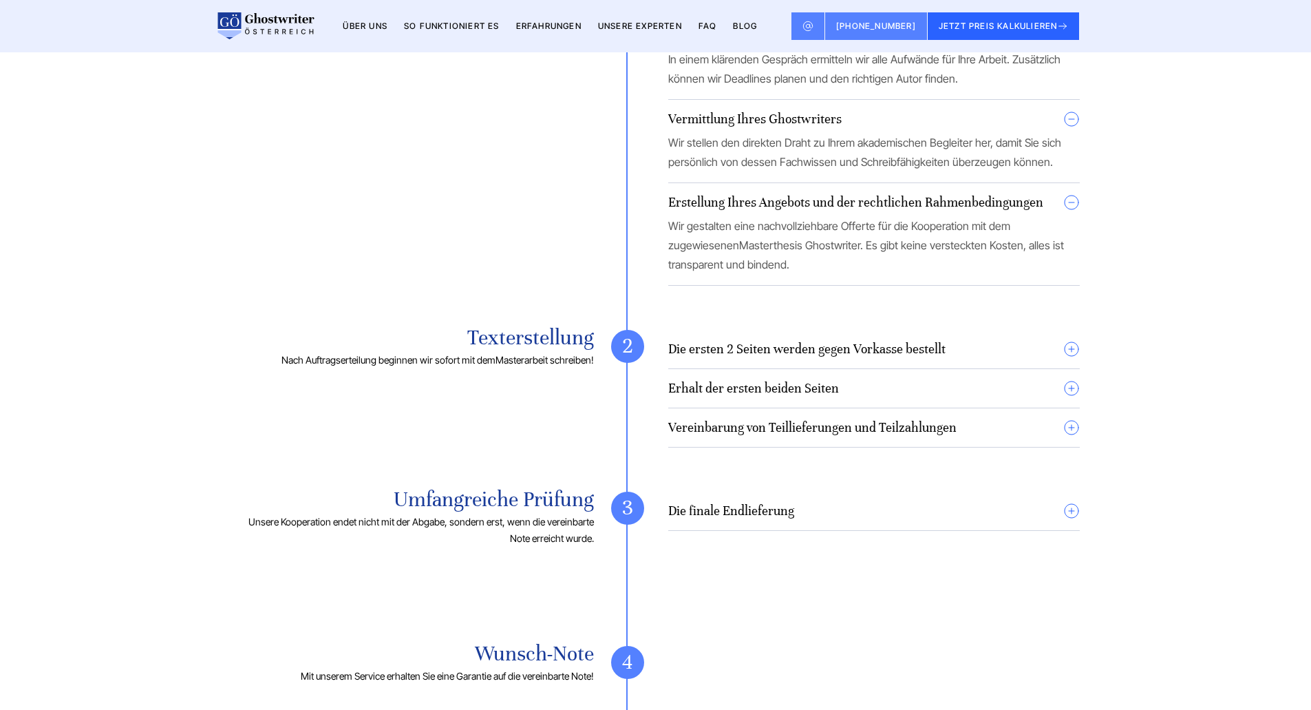
scroll to position [2547, 0]
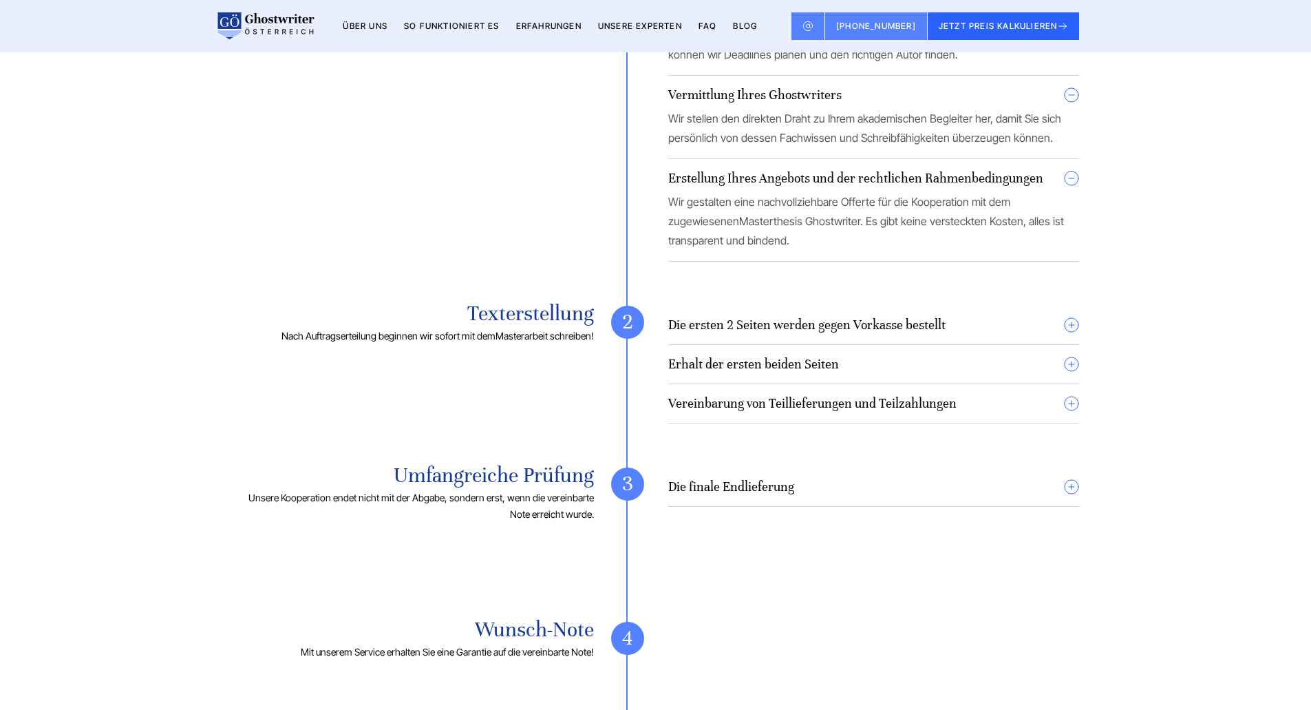
click at [1070, 333] on summary "Die ersten 2 Seiten werden gegen Vorkasse bestellt" at bounding box center [874, 325] width 412 height 17
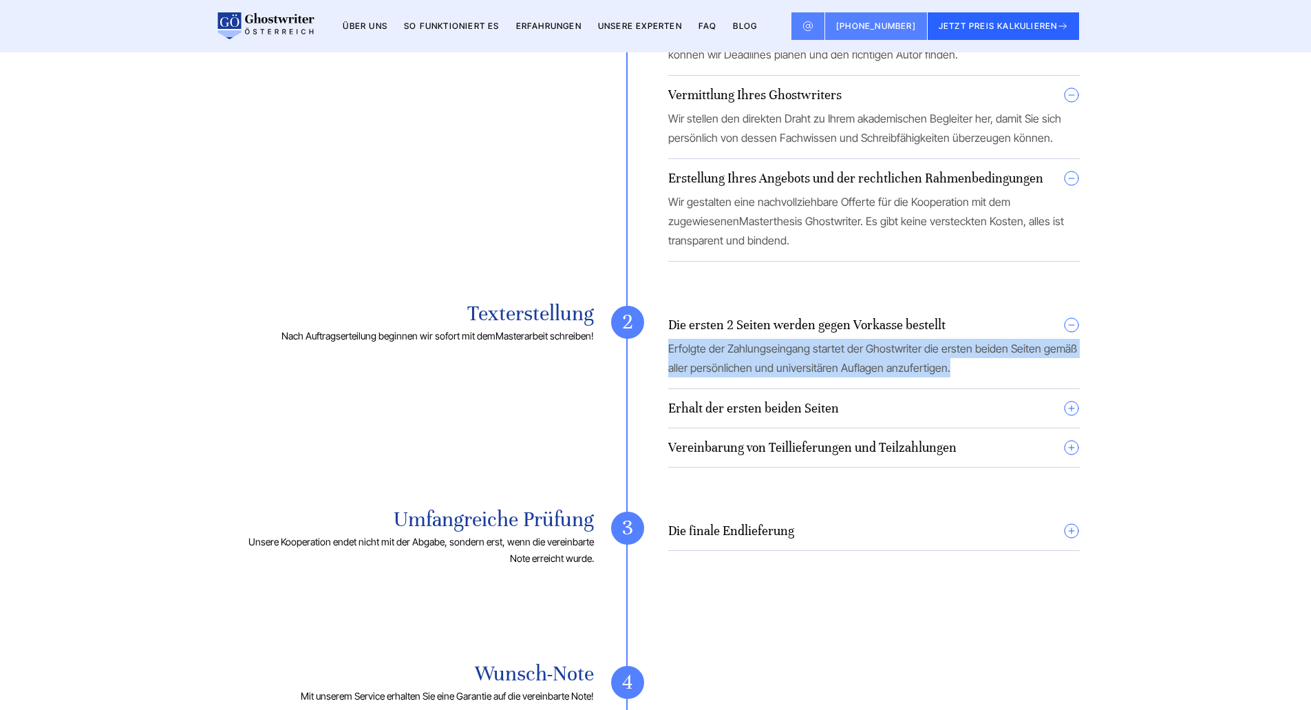
drag, startPoint x: 664, startPoint y: 365, endPoint x: 961, endPoint y: 389, distance: 298.3
click at [961, 389] on div "Texterstellung Nach Auftragserteilung beginnen wir sofort mit dem Masterarbeit …" at bounding box center [656, 400] width 848 height 189
click at [962, 377] on p "Erfolgte der Zahlungseingang startet der Ghostwriter die ersten beiden Seiten g…" at bounding box center [874, 358] width 412 height 39
drag, startPoint x: 955, startPoint y: 388, endPoint x: 662, endPoint y: 371, distance: 293.7
click at [662, 371] on div "Texterstellung Nach Auftragserteilung beginnen wir sofort mit dem Masterarbeit …" at bounding box center [656, 400] width 848 height 189
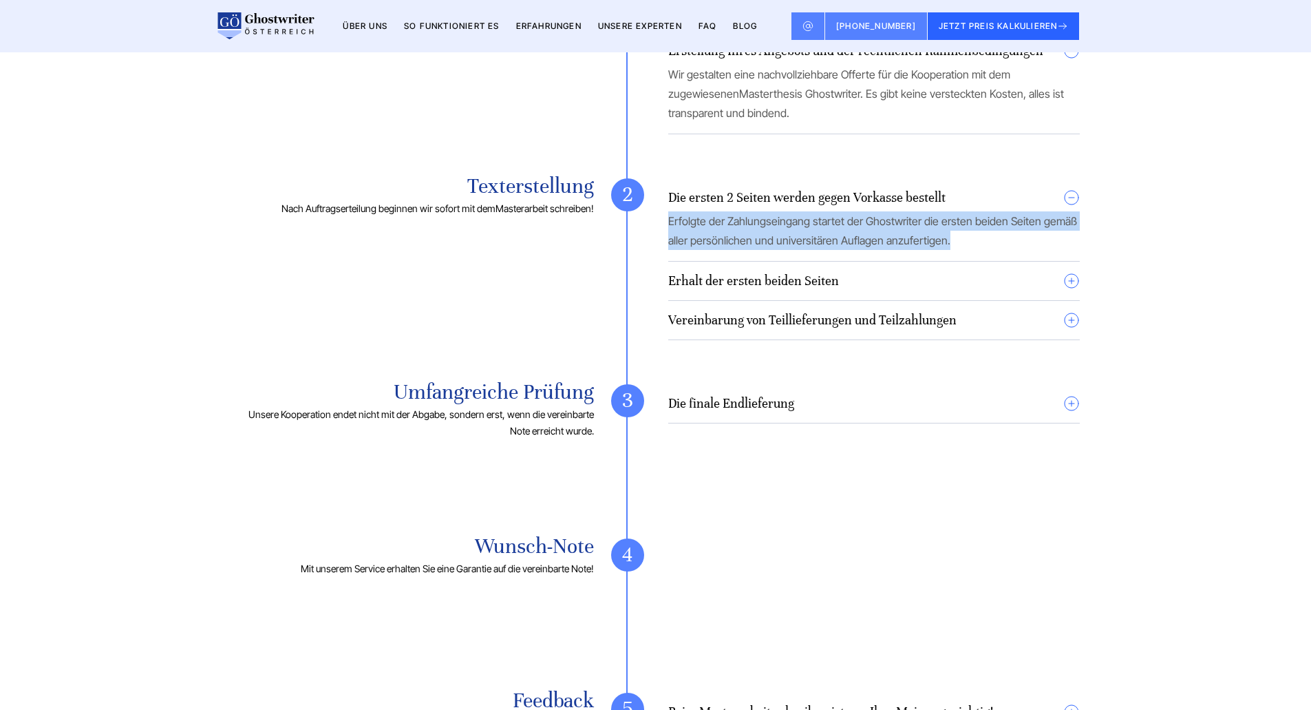
scroll to position [2684, 0]
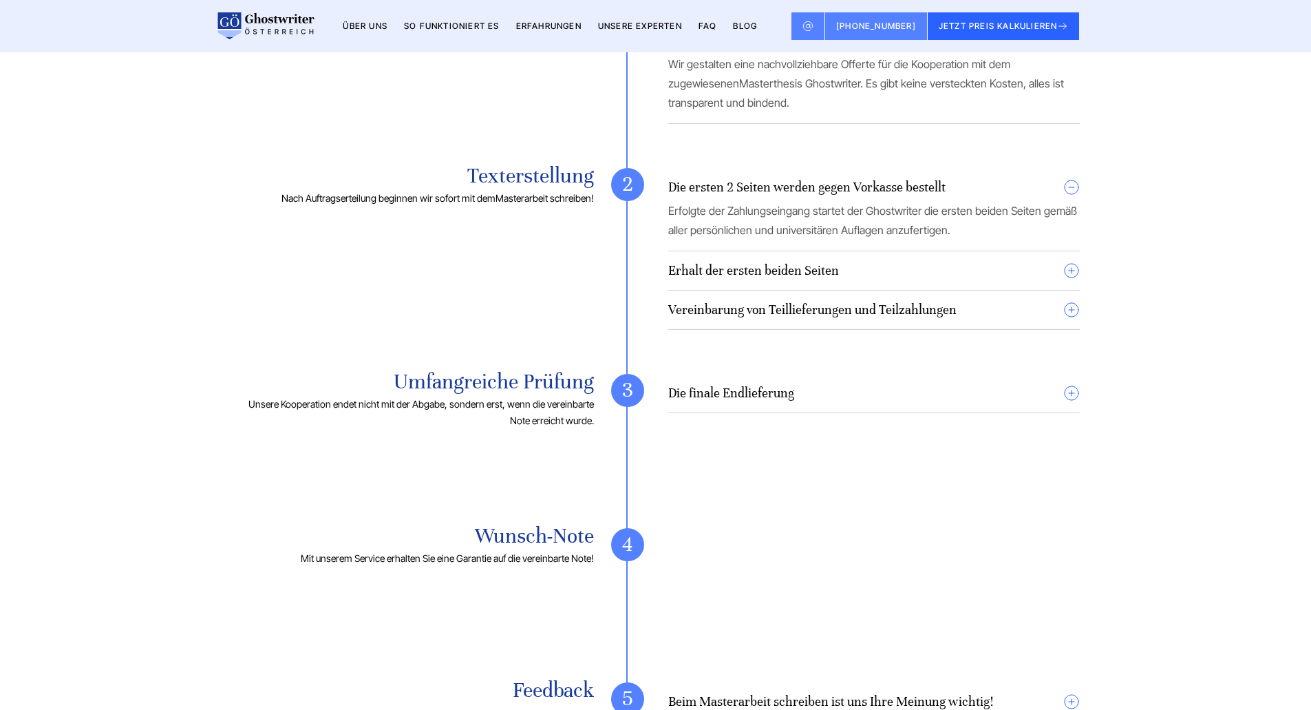
click at [1076, 279] on summary "Erhalt der ersten beiden Seiten" at bounding box center [874, 270] width 412 height 17
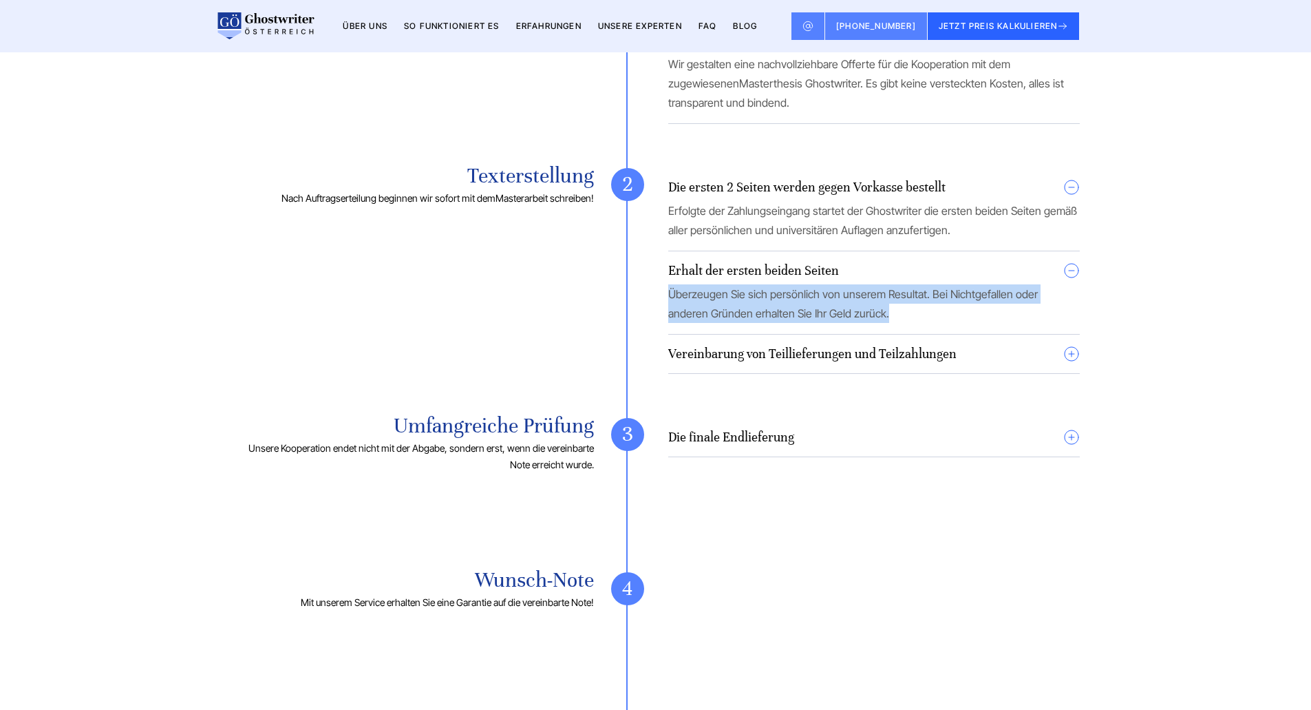
drag, startPoint x: 666, startPoint y: 314, endPoint x: 851, endPoint y: 333, distance: 186.8
click at [851, 333] on div "Texterstellung Nach Auftragserteilung beginnen wir sofort mit dem Masterarbeit …" at bounding box center [656, 284] width 848 height 233
click at [851, 323] on p "Überzeugen Sie sich persönlich von unserem Resultat. Bei Nichtgefallen oder and…" at bounding box center [874, 303] width 412 height 39
drag, startPoint x: 847, startPoint y: 333, endPoint x: 670, endPoint y: 308, distance: 178.6
click at [670, 308] on p "Überzeugen Sie sich persönlich von unserem Resultat. Bei Nichtgefallen oder and…" at bounding box center [874, 303] width 412 height 39
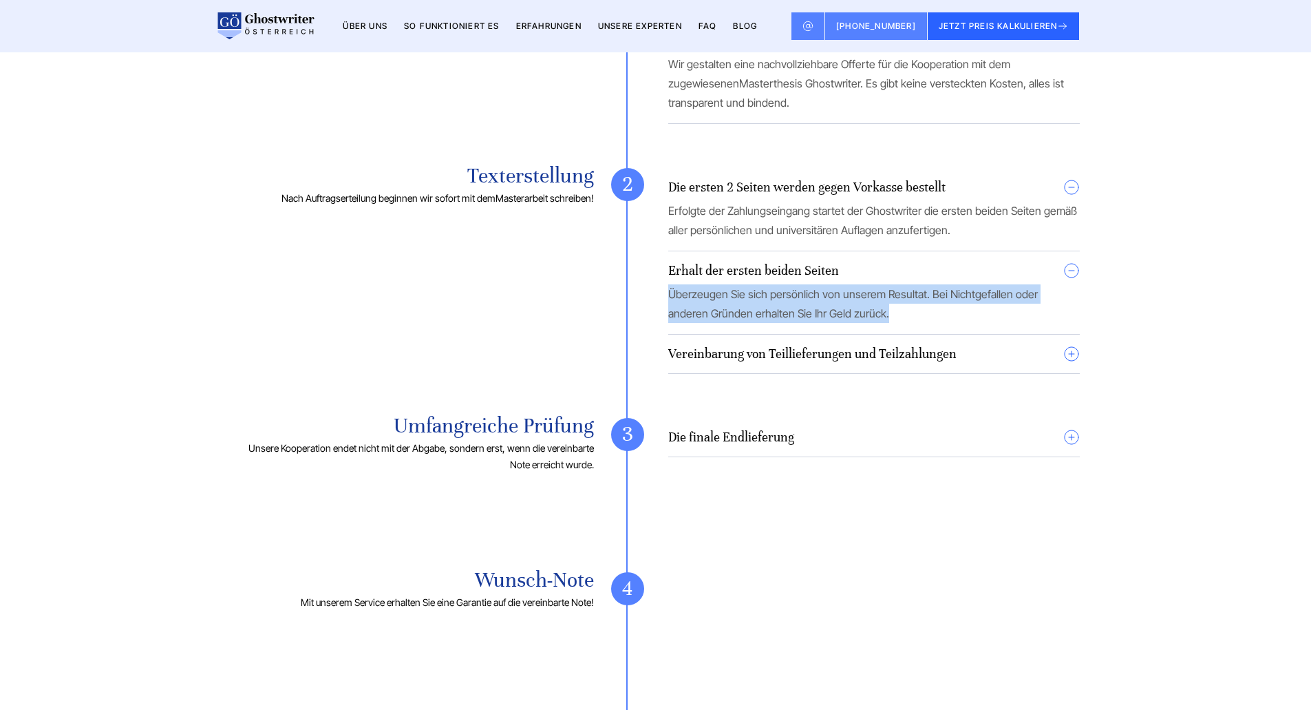
click at [669, 308] on span "Überzeugen Sie sich persönlich von unserem Resultat. Bei Nichtgefallen oder and…" at bounding box center [853, 303] width 370 height 33
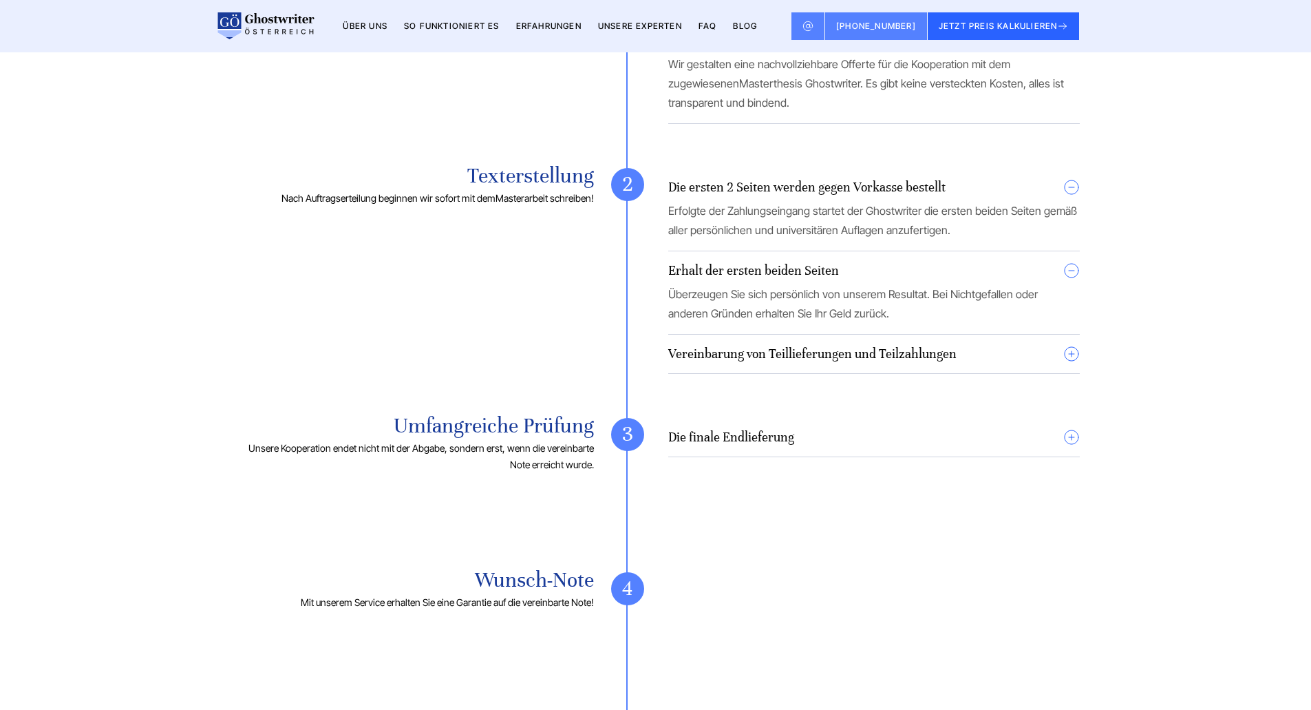
drag, startPoint x: 668, startPoint y: 308, endPoint x: 904, endPoint y: 343, distance: 237.9
click at [904, 335] on details "Erhalt der ersten beiden Seiten Überzeugen Sie sich persönlich von unserem Resu…" at bounding box center [874, 298] width 412 height 72
click at [893, 323] on p "Überzeugen Sie sich persönlich von unserem Resultat. Bei Nichtgefallen oder and…" at bounding box center [874, 303] width 412 height 39
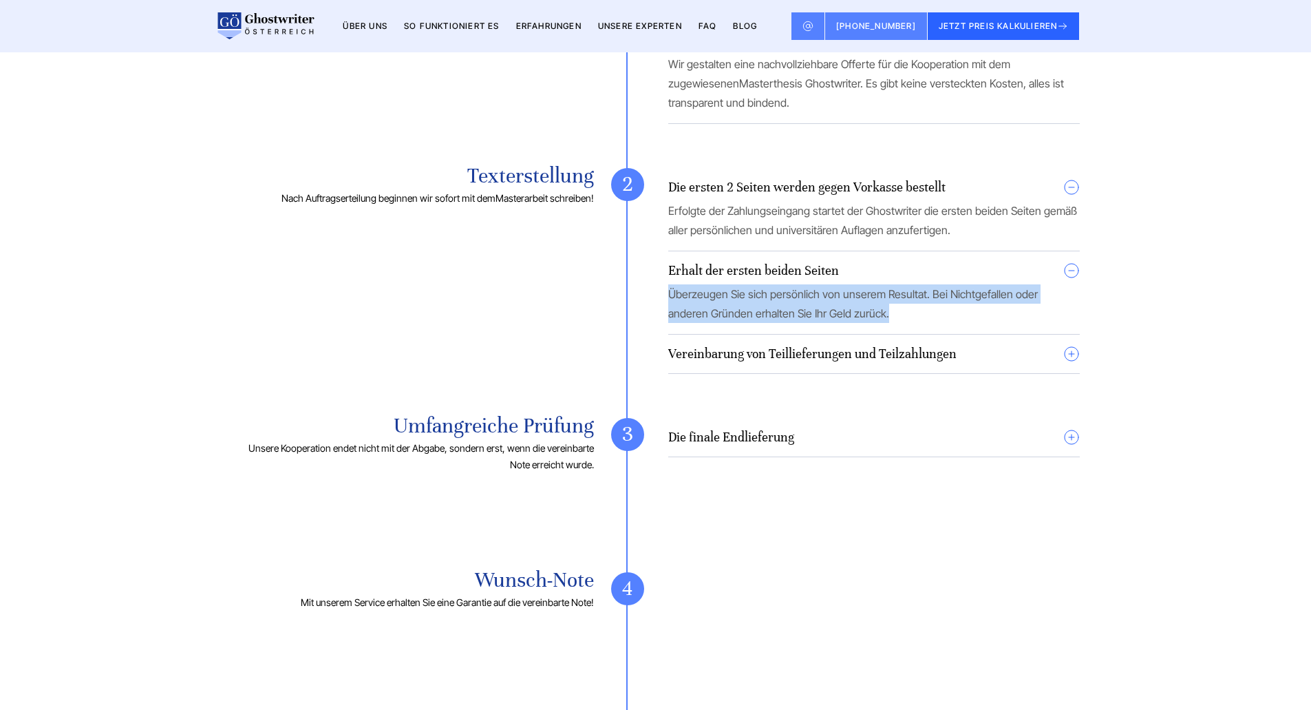
drag, startPoint x: 845, startPoint y: 328, endPoint x: 664, endPoint y: 311, distance: 181.8
click at [664, 311] on div "Texterstellung Nach Auftragserteilung beginnen wir sofort mit dem Masterarbeit …" at bounding box center [656, 284] width 848 height 233
drag, startPoint x: 664, startPoint y: 311, endPoint x: 881, endPoint y: 337, distance: 219.0
click at [881, 337] on div "Texterstellung Nach Auftragserteilung beginnen wir sofort mit dem Masterarbeit …" at bounding box center [656, 284] width 848 height 233
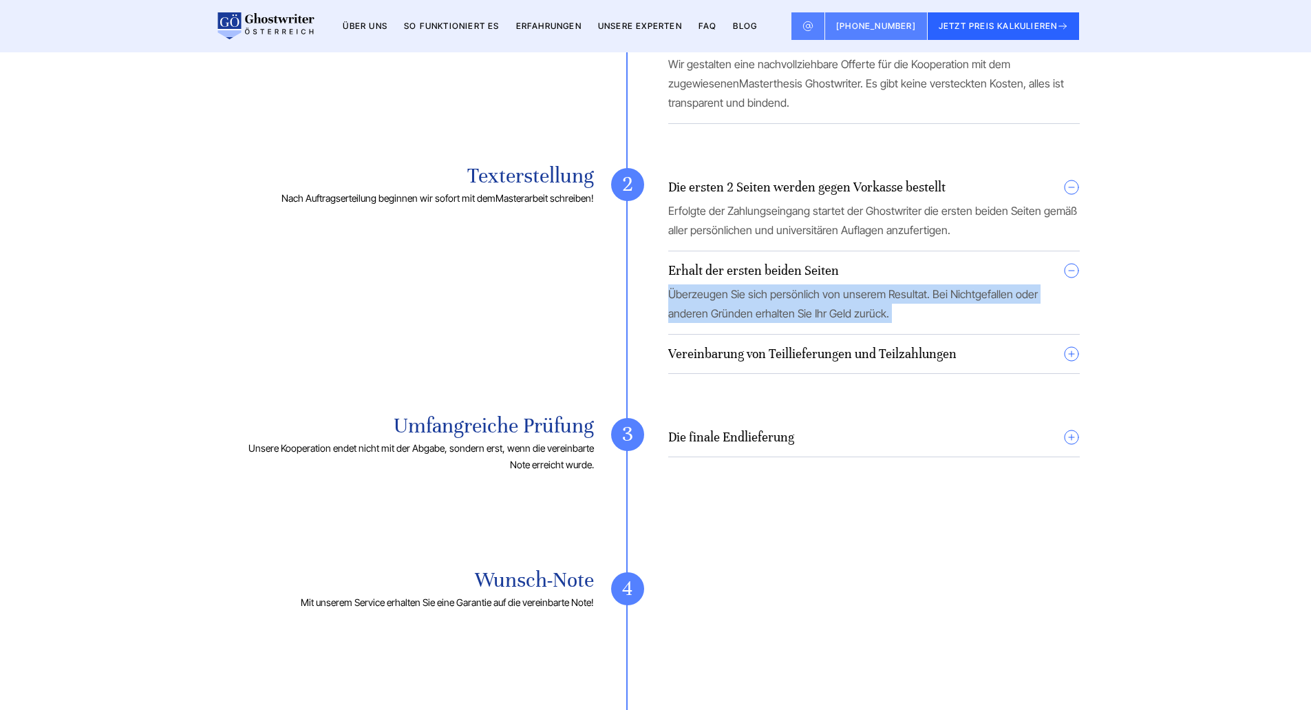
click at [881, 323] on p "Überzeugen Sie sich persönlich von unserem Resultat. Bei Nichtgefallen oder and…" at bounding box center [874, 303] width 412 height 39
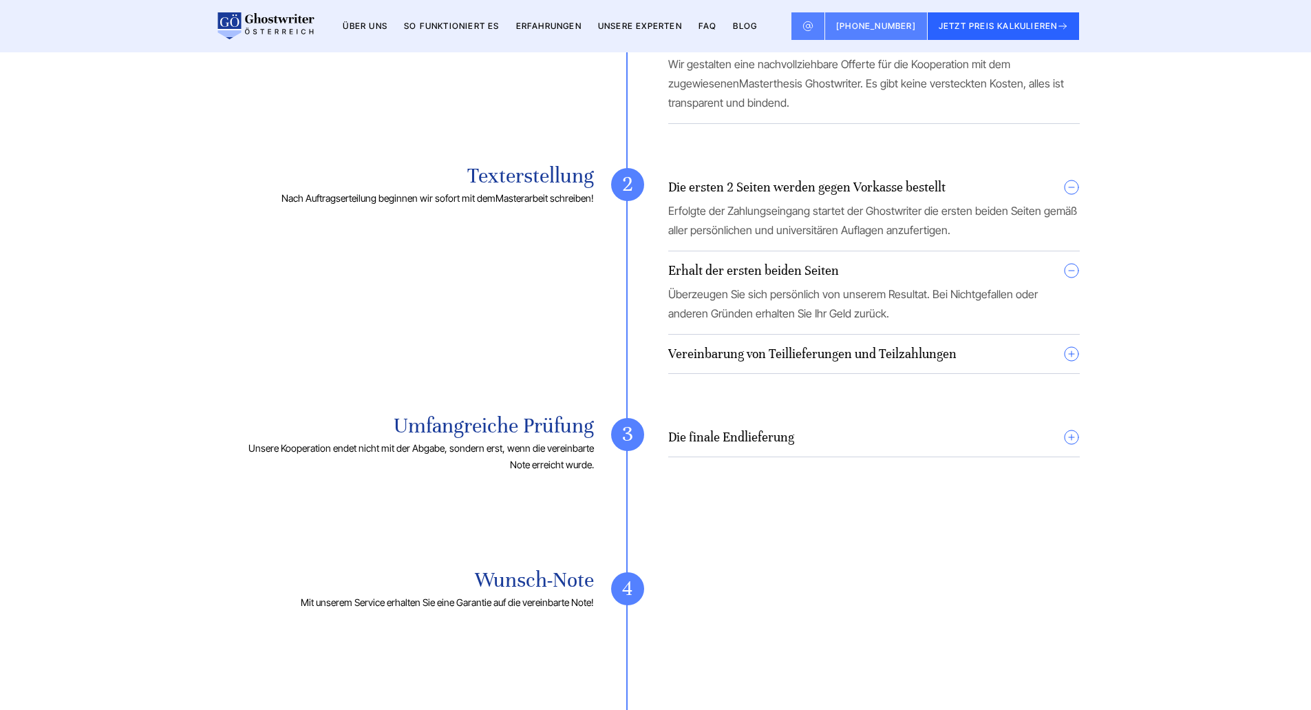
click at [800, 362] on h4 "Vereinbarung von Teillieferungen und Teilzahlungen" at bounding box center [812, 354] width 288 height 17
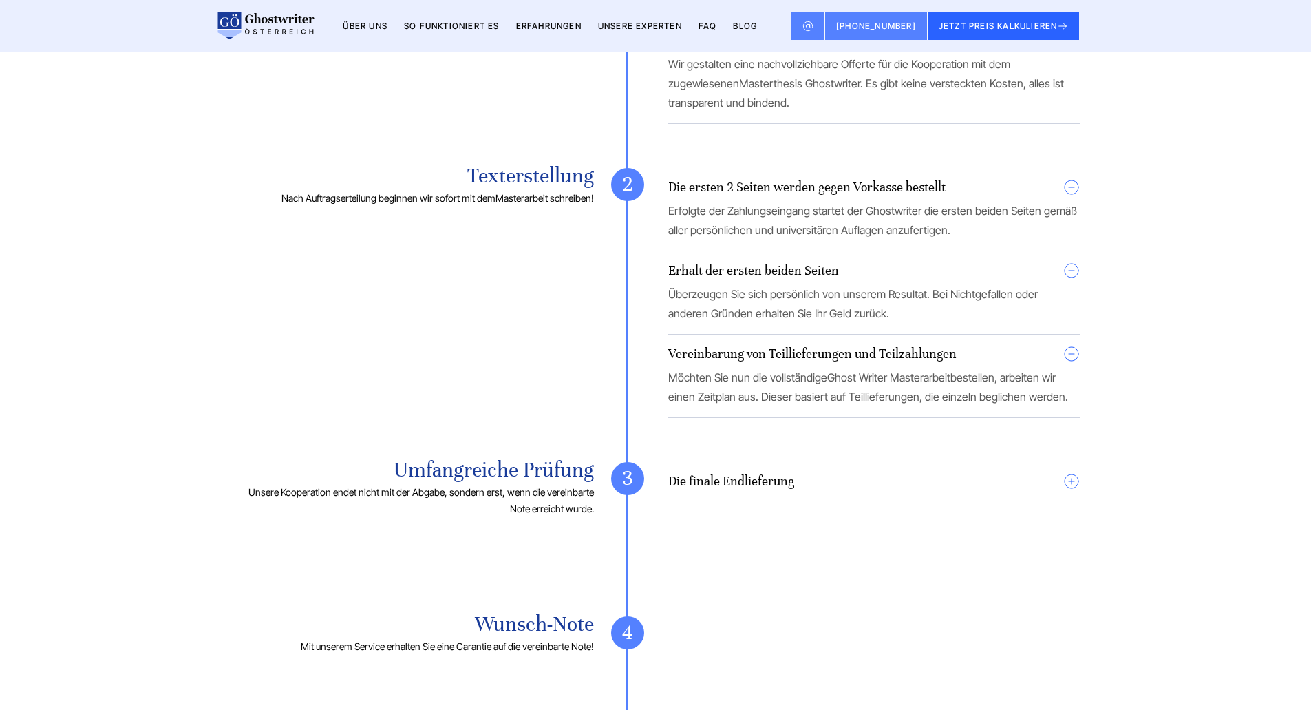
drag, startPoint x: 667, startPoint y: 391, endPoint x: 1061, endPoint y: 416, distance: 394.5
click at [1061, 416] on div "Texterstellung Nach Auftragserteilung beginnen wir sofort mit dem Masterarbeit …" at bounding box center [656, 306] width 848 height 277
click at [1061, 406] on p "Möchten Sie nun die vollständige Ghost Writer Masterarbeit bestellen, arbeiten …" at bounding box center [874, 387] width 412 height 39
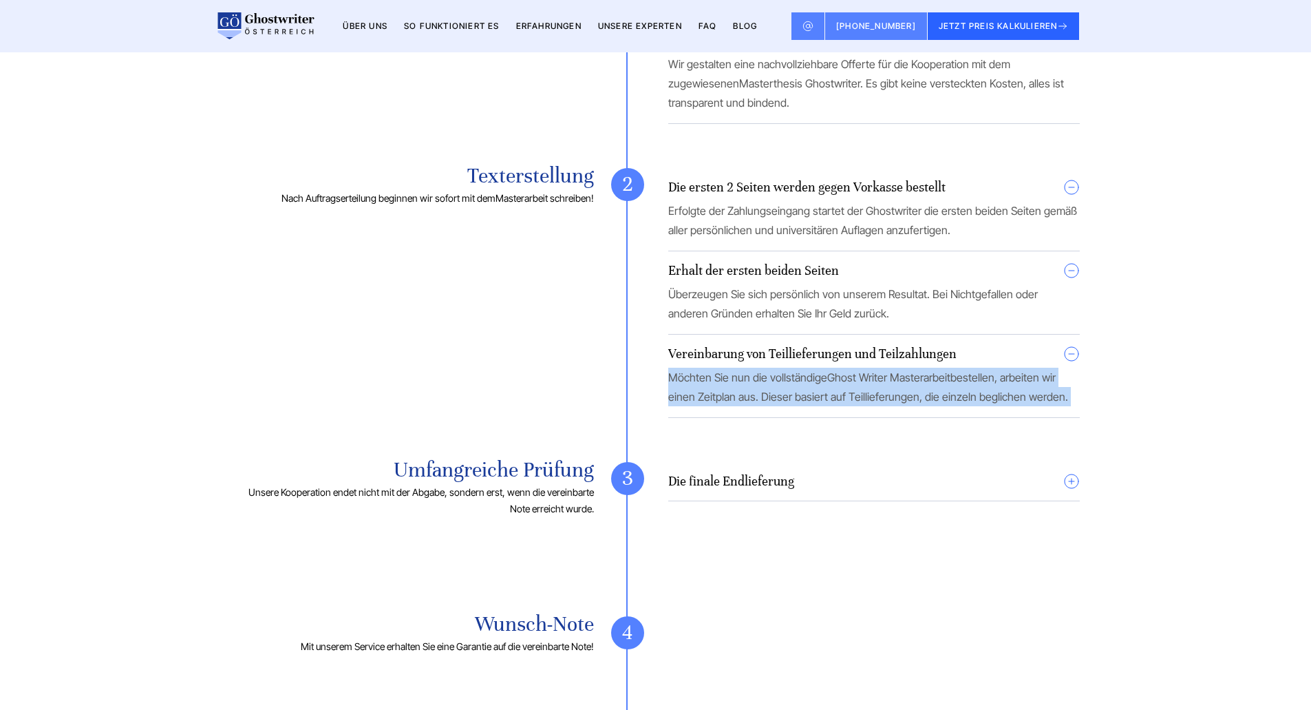
drag, startPoint x: 1061, startPoint y: 416, endPoint x: 664, endPoint y: 388, distance: 397.5
click at [664, 388] on div "Texterstellung Nach Auftragserteilung beginnen wir sofort mit dem Masterarbeit …" at bounding box center [656, 306] width 848 height 277
drag, startPoint x: 666, startPoint y: 389, endPoint x: 1111, endPoint y: 427, distance: 447.0
click at [1111, 427] on section "Ghostwriter für Masterarbeit: Wie funktioniert es bei uns Anfrage stellen Es be…" at bounding box center [655, 364] width 1311 height 1407
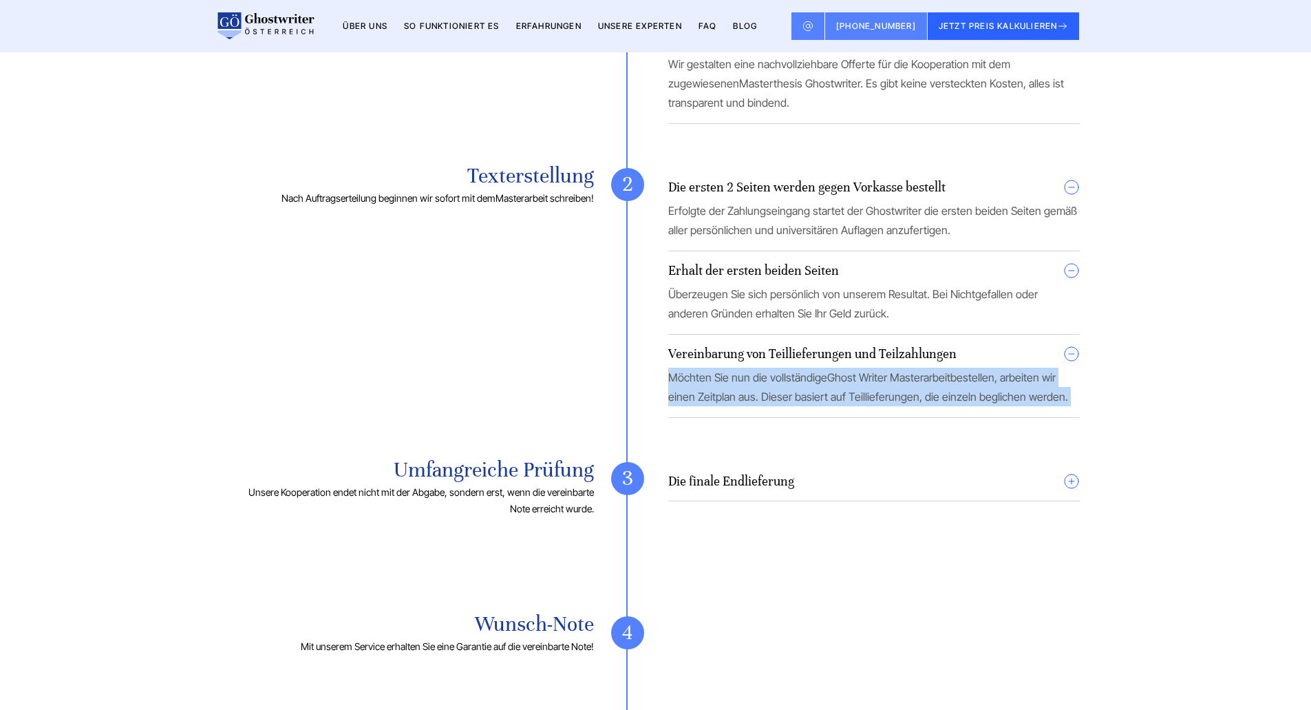
click at [1052, 403] on span "bestellen, arbeiten wir einen Zeitplan aus. Dieser basiert auf Teillieferungen,…" at bounding box center [868, 386] width 400 height 33
drag, startPoint x: 1061, startPoint y: 413, endPoint x: 670, endPoint y: 400, distance: 391.2
click at [670, 400] on p "Möchten Sie nun die vollständige Ghost Writer Masterarbeit bestellen, arbeiten …" at bounding box center [874, 387] width 412 height 39
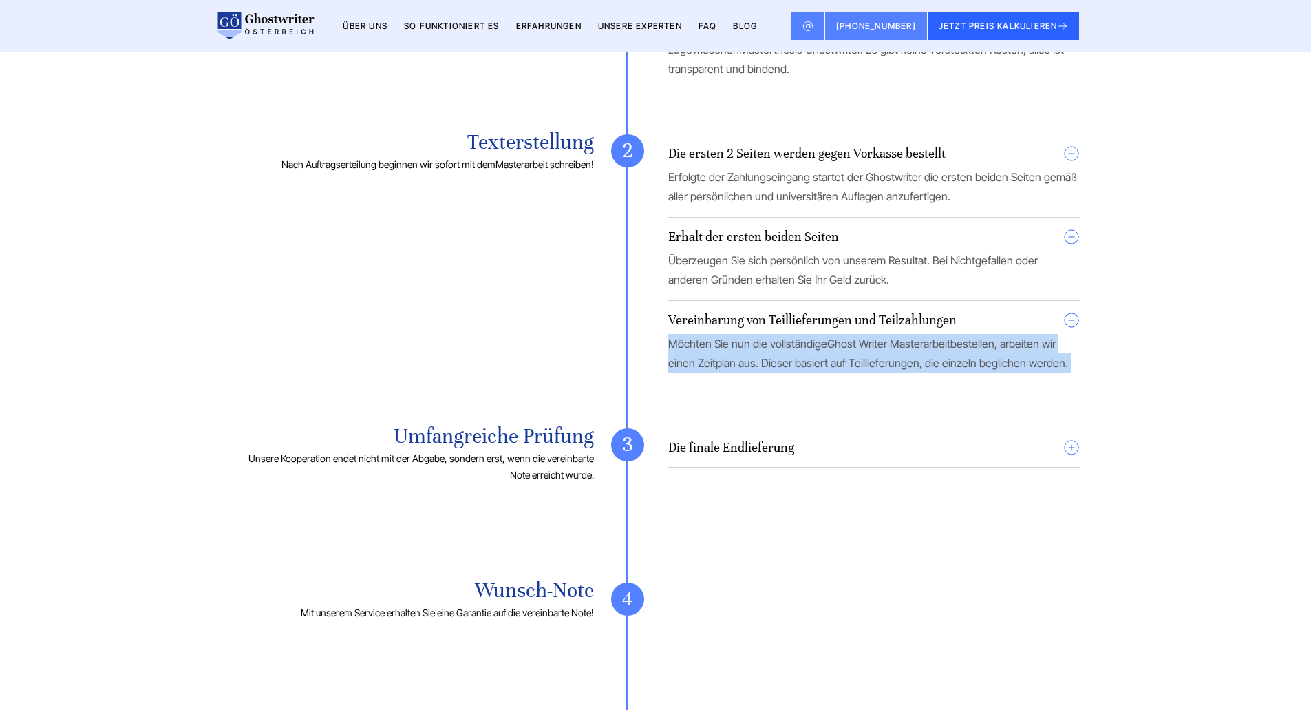
scroll to position [2753, 0]
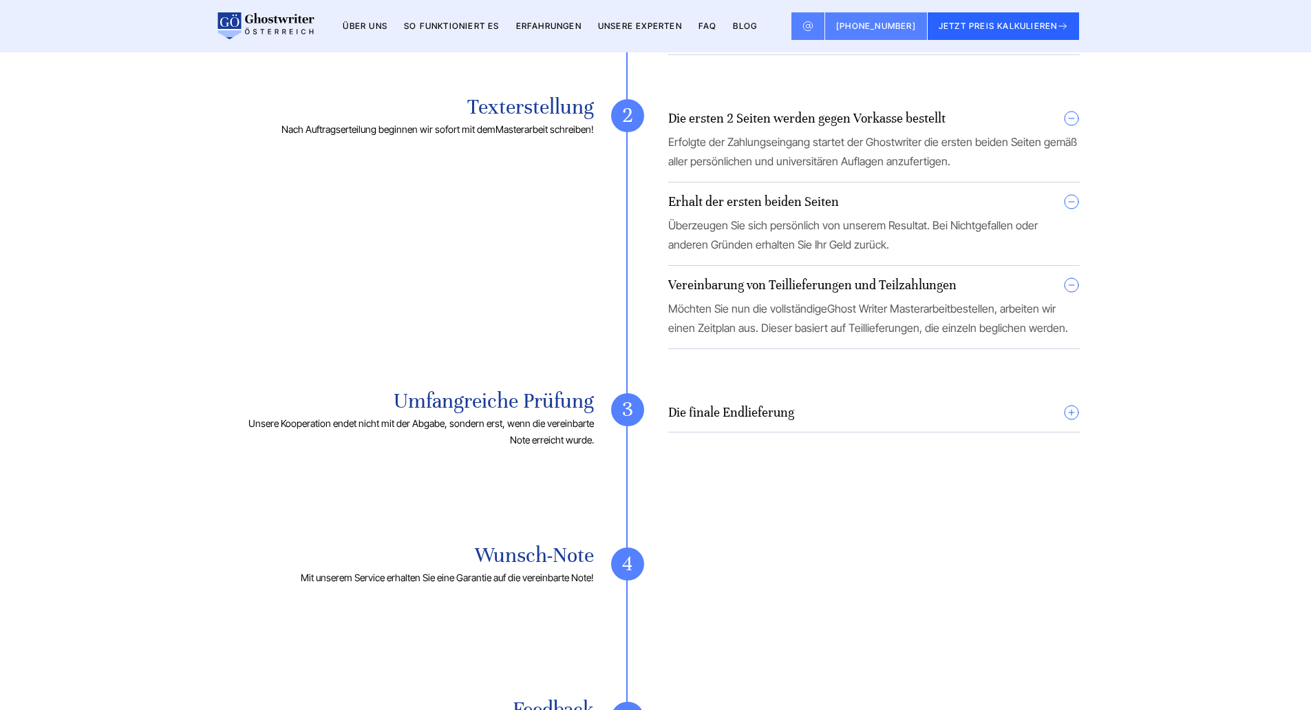
click at [880, 432] on details "Die finale Endlieferung Lassen Sie bei uns Ihre Masterarbeit schreiben lassen ,…" at bounding box center [874, 418] width 412 height 28
drag, startPoint x: 1061, startPoint y: 433, endPoint x: 1070, endPoint y: 431, distance: 9.2
click at [1070, 421] on summary "Die finale Endlieferung" at bounding box center [874, 412] width 412 height 17
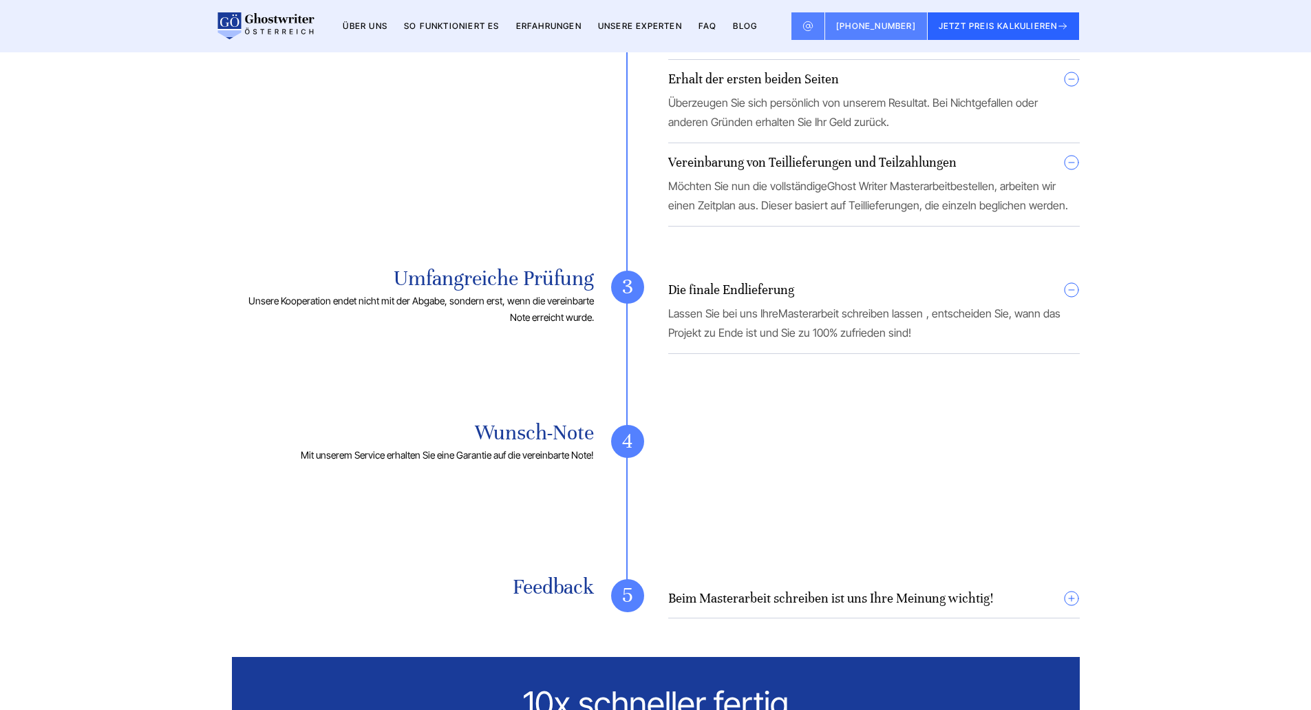
scroll to position [2960, 0]
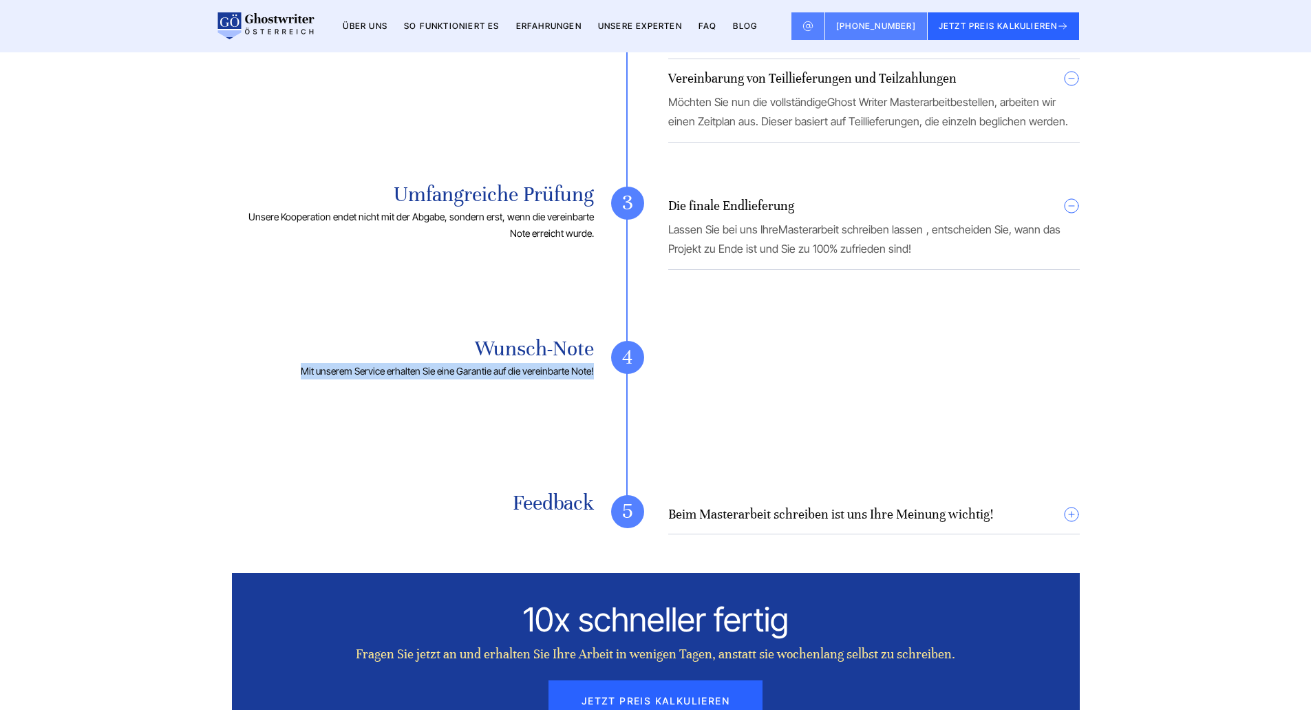
drag, startPoint x: 362, startPoint y: 388, endPoint x: 595, endPoint y: 405, distance: 234.0
click at [595, 405] on div "Wunsch-Note Mit unserem Service erhalten Sie eine Garantie auf die vereinbarte …" at bounding box center [656, 410] width 848 height 138
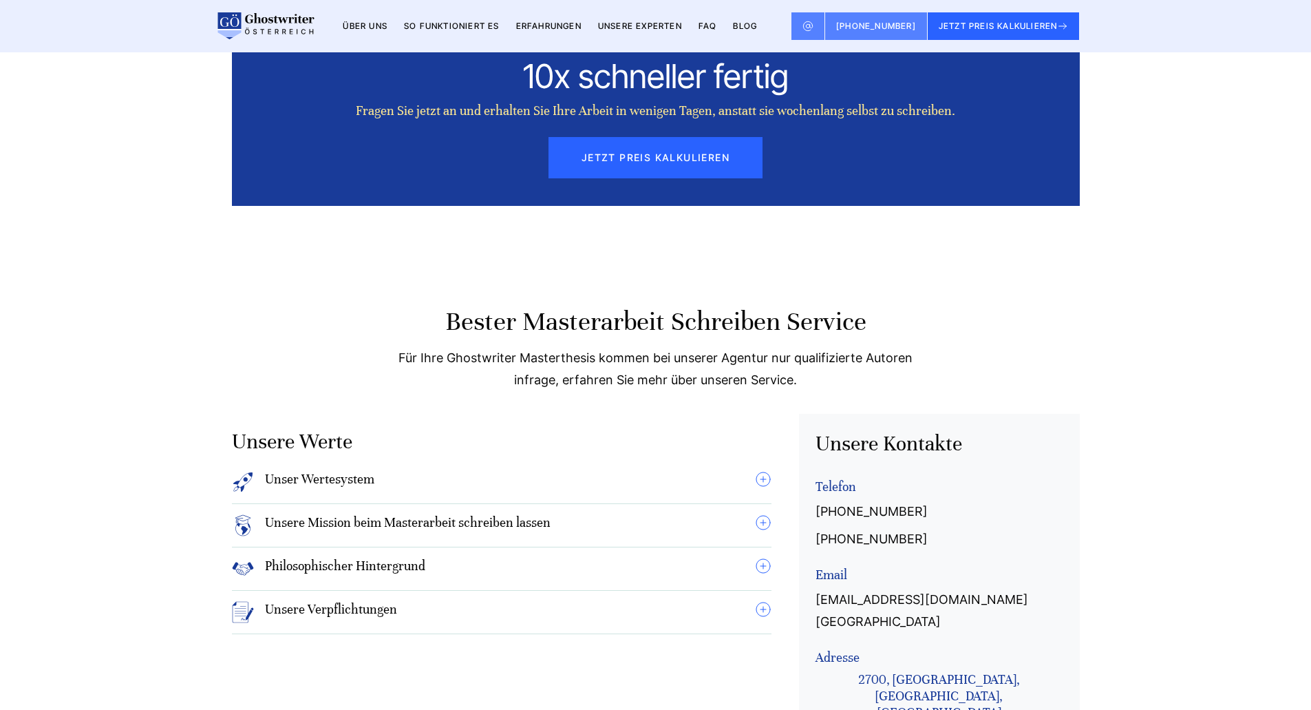
scroll to position [3510, 0]
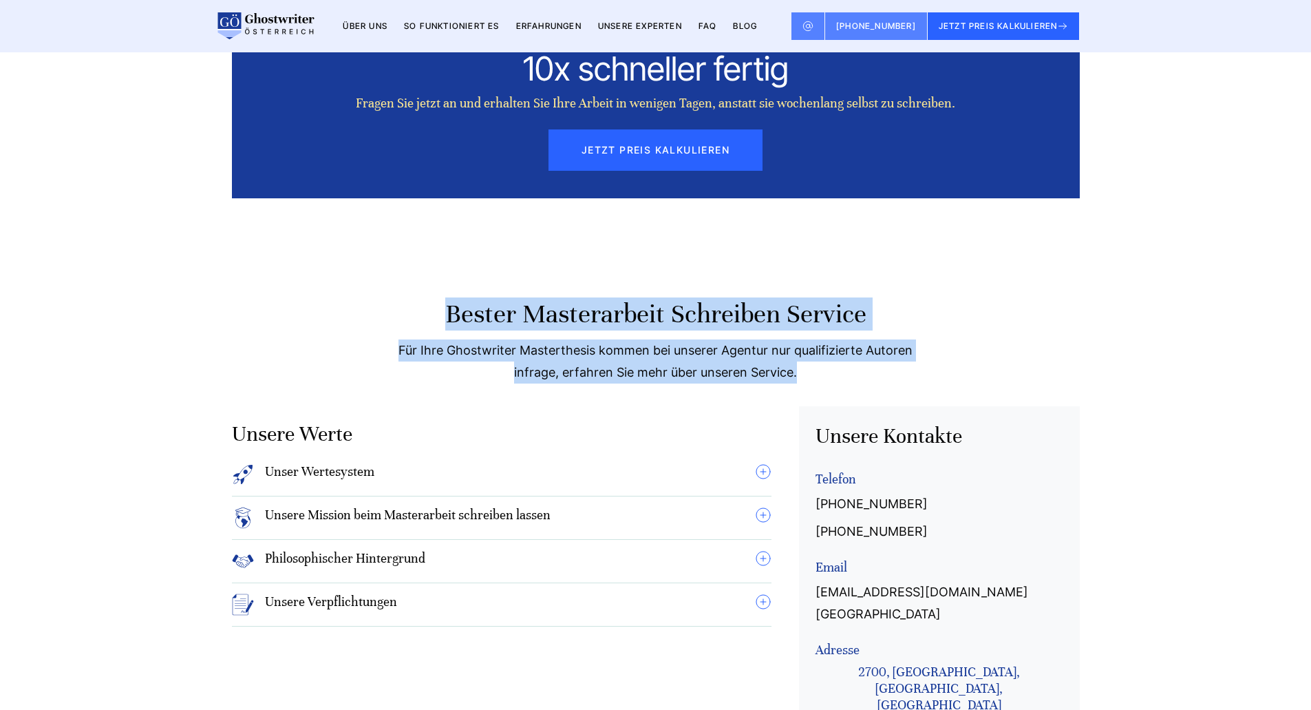
drag, startPoint x: 435, startPoint y: 328, endPoint x: 809, endPoint y: 399, distance: 380.4
click at [809, 400] on div "Bester Masterarbeit schreiben Service Für Ihre Ghostwriter Masterthesis kommen …" at bounding box center [655, 351] width 881 height 109
click at [807, 383] on p "Für Ihre Ghostwriter Masterthesis kommen bei unserer Agentur nur qualifizierte …" at bounding box center [655, 361] width 551 height 44
drag, startPoint x: 803, startPoint y: 388, endPoint x: 436, endPoint y: 315, distance: 373.5
click at [436, 315] on div "Bester Masterarbeit schreiben Service Für Ihre Ghostwriter Masterthesis kommen …" at bounding box center [655, 351] width 881 height 109
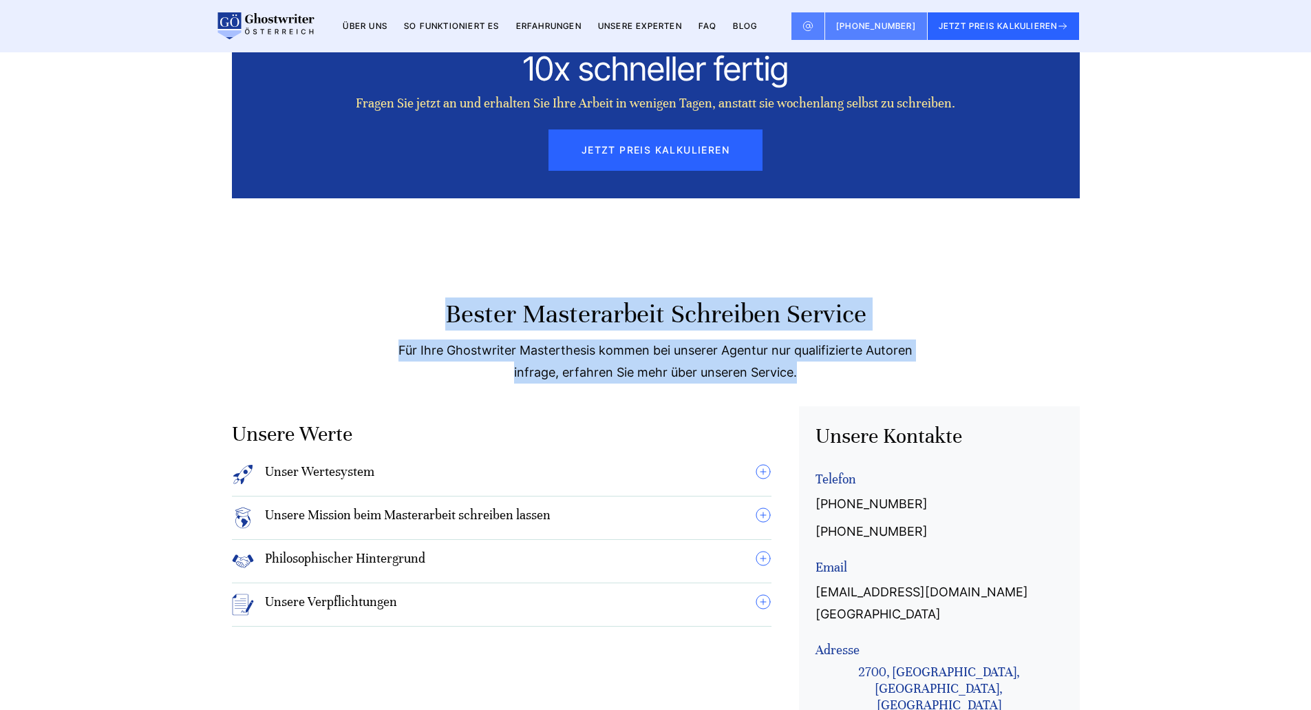
click at [436, 315] on h2 "Bester Masterarbeit schreiben Service" at bounding box center [656, 313] width 848 height 33
drag, startPoint x: 436, startPoint y: 315, endPoint x: 818, endPoint y: 398, distance: 391.6
click at [818, 398] on div "Bester Masterarbeit schreiben Service Für Ihre Ghostwriter Masterthesis kommen …" at bounding box center [655, 351] width 881 height 109
click at [819, 383] on p "Für Ihre Ghostwriter Masterthesis kommen bei unserer Agentur nur qualifizierte …" at bounding box center [655, 361] width 551 height 44
drag, startPoint x: 734, startPoint y: 389, endPoint x: 414, endPoint y: 328, distance: 325.7
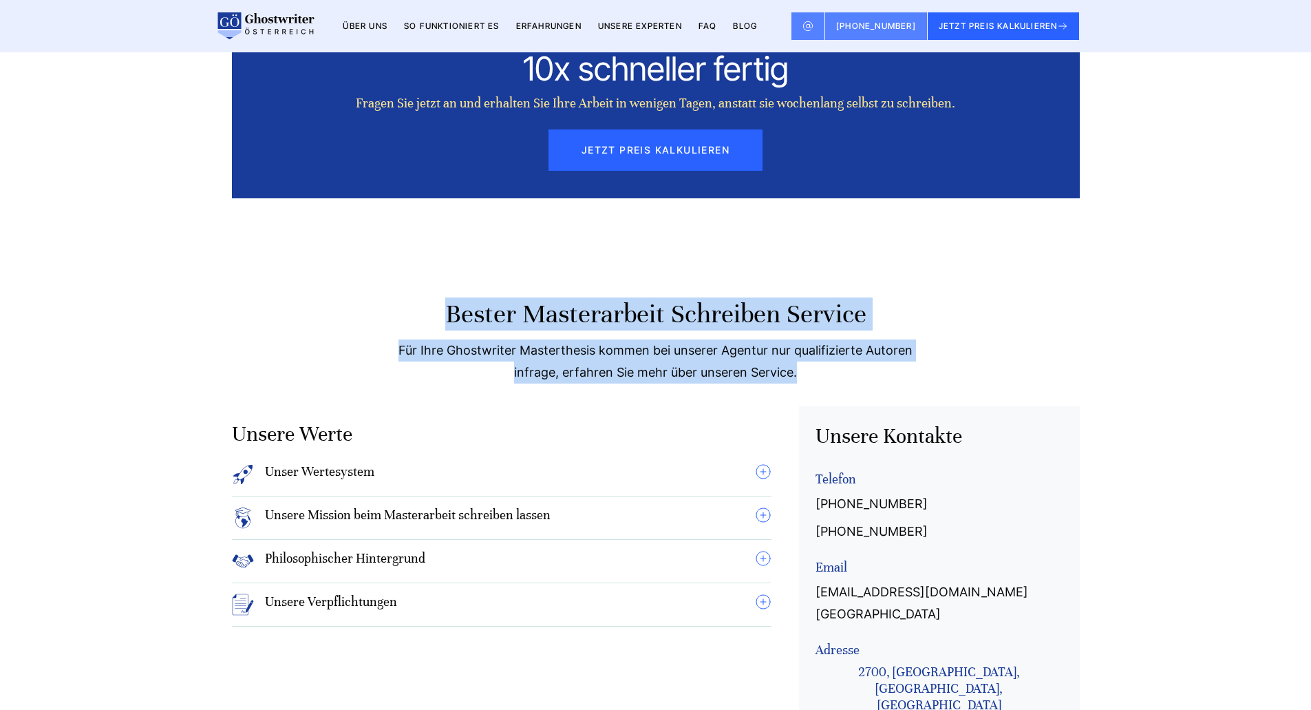
click at [414, 328] on div "Bester Masterarbeit schreiben Service Für Ihre Ghostwriter Masterthesis kommen …" at bounding box center [655, 351] width 881 height 109
click at [414, 328] on h2 "Bester Masterarbeit schreiben Service" at bounding box center [656, 313] width 848 height 33
drag, startPoint x: 414, startPoint y: 328, endPoint x: 804, endPoint y: 401, distance: 396.2
click at [803, 401] on div "Bester Masterarbeit schreiben Service Für Ihre Ghostwriter Masterthesis kommen …" at bounding box center [655, 351] width 881 height 109
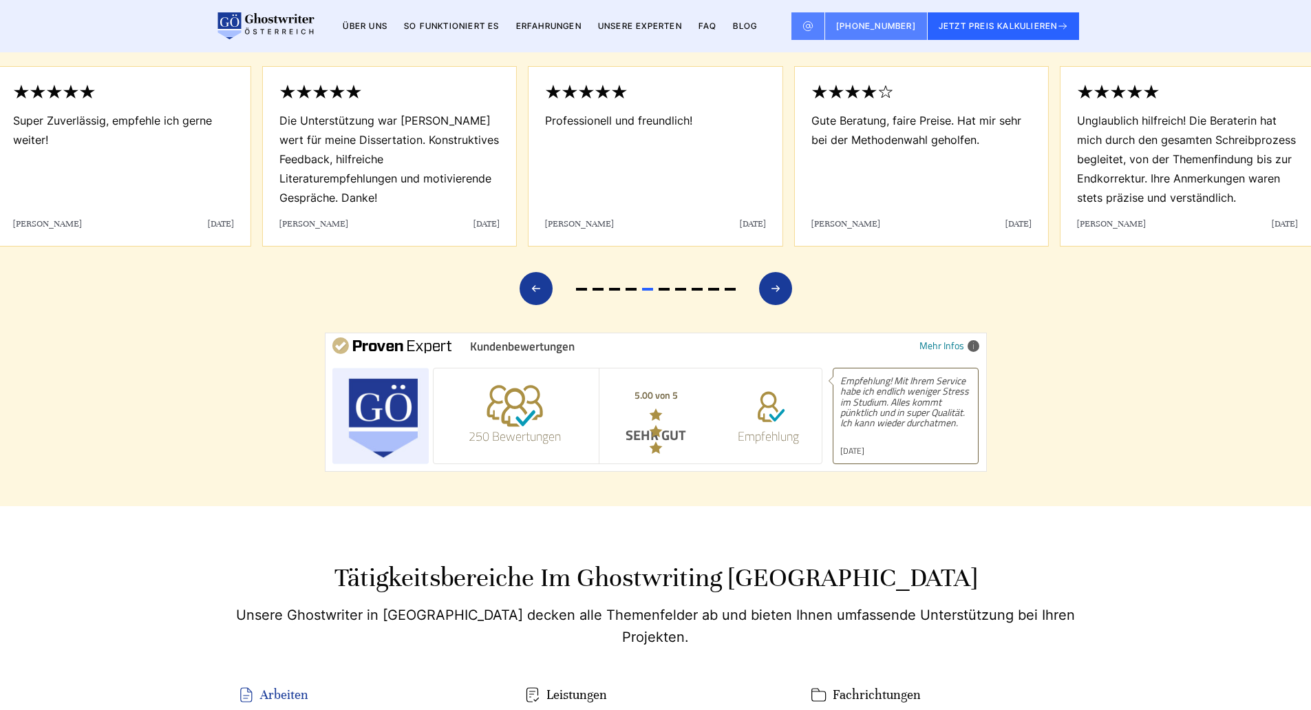
scroll to position [6332, 0]
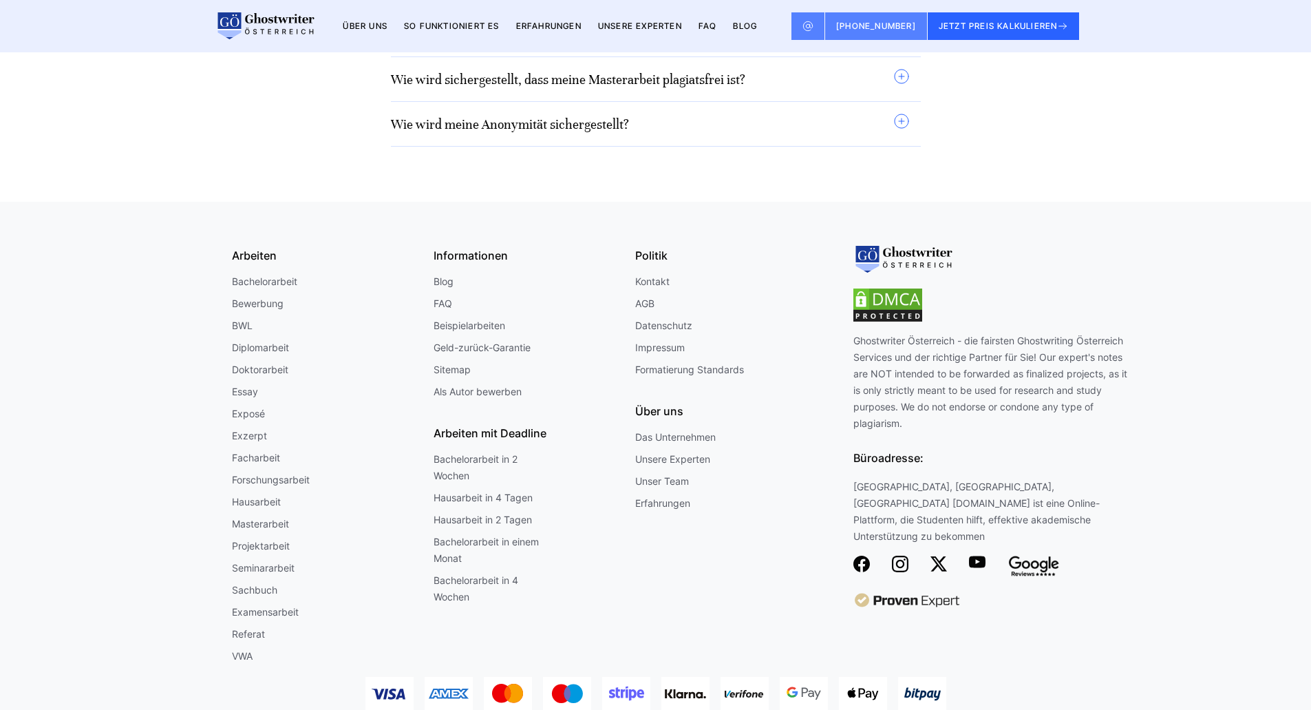
drag, startPoint x: 1164, startPoint y: 229, endPoint x: 1165, endPoint y: 428, distance: 198.9
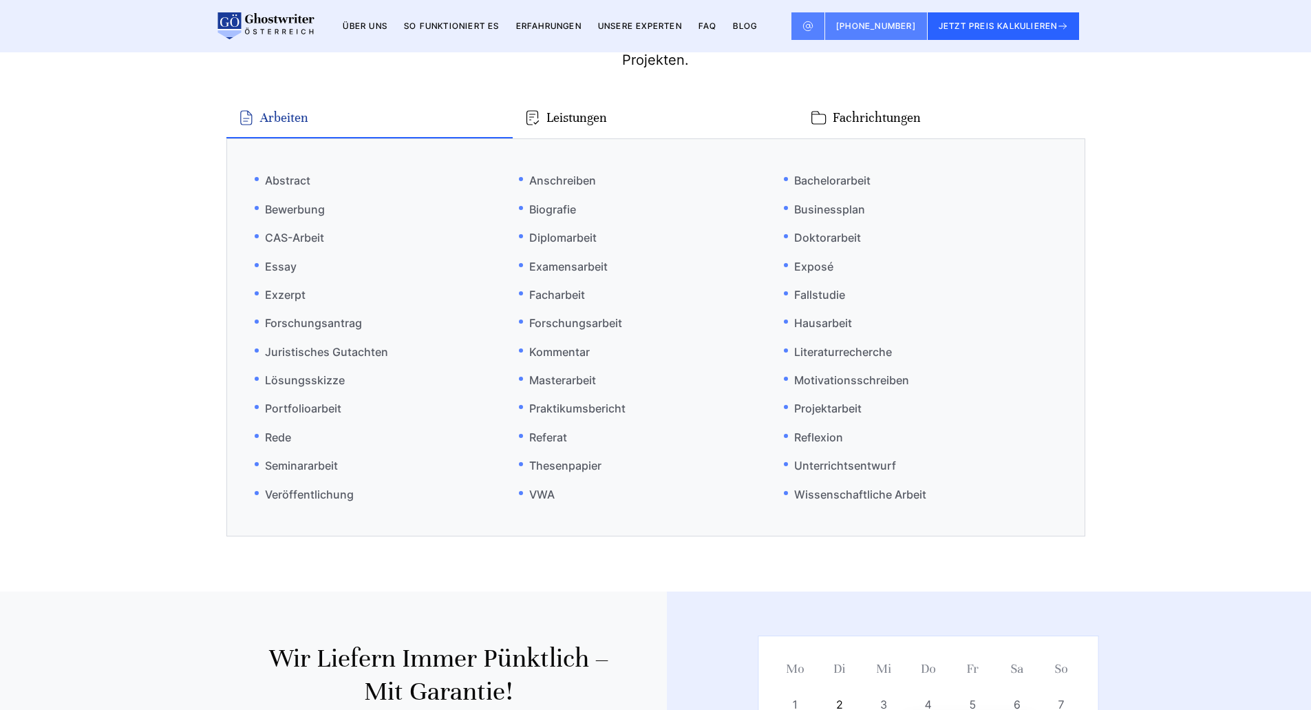
scroll to position [0, 0]
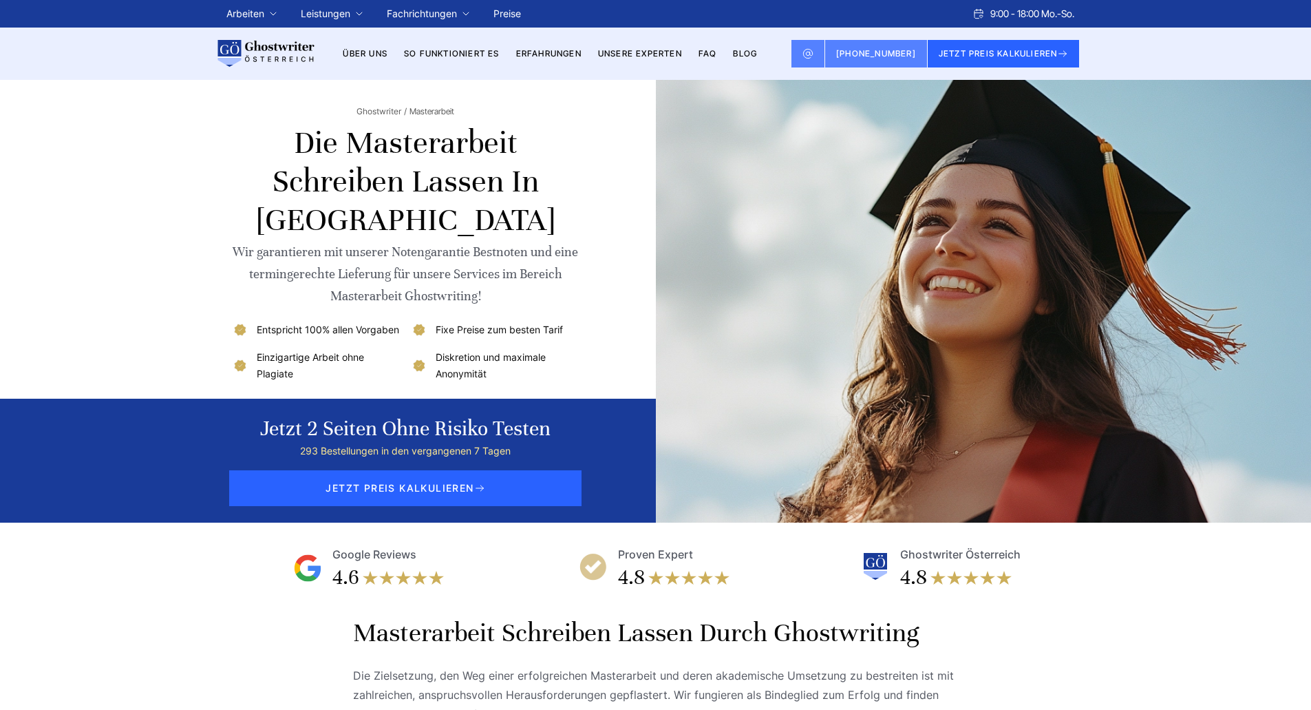
drag, startPoint x: 1168, startPoint y: 443, endPoint x: 977, endPoint y: -83, distance: 560.2
